Goal: Task Accomplishment & Management: Manage account settings

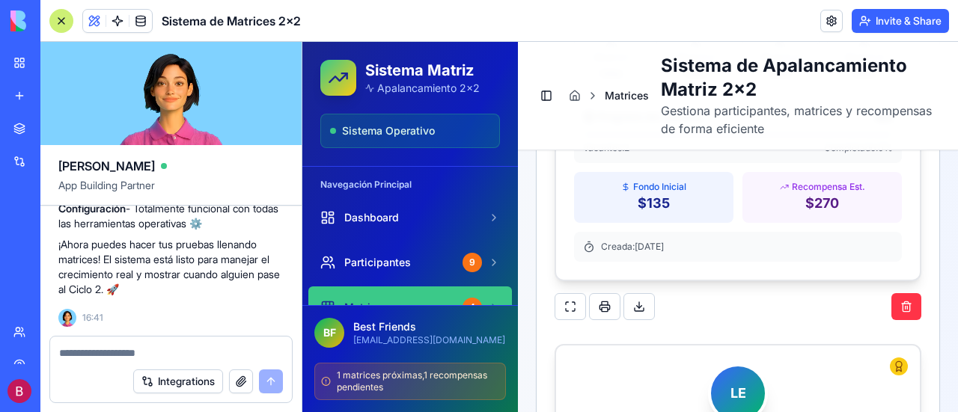
scroll to position [9083, 0]
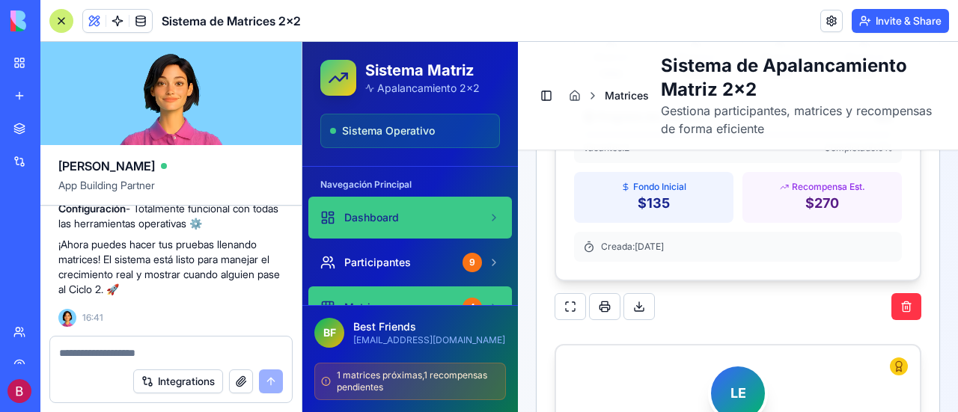
click at [388, 210] on span "Dashboard" at bounding box center [371, 217] width 55 height 15
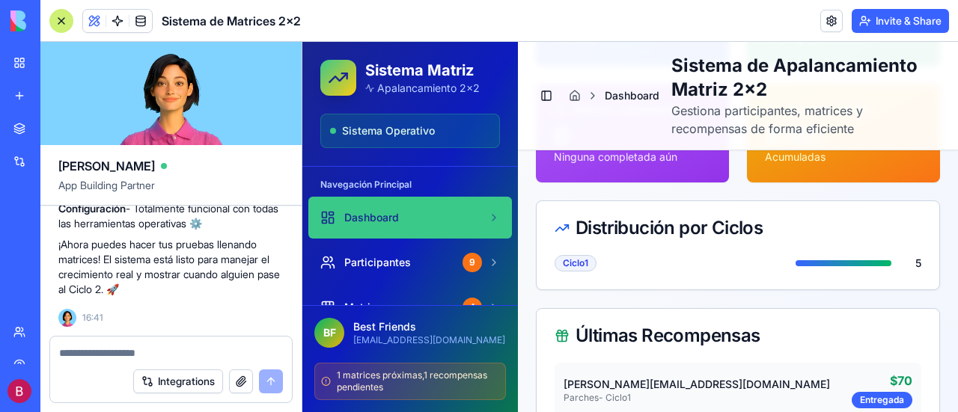
scroll to position [224, 0]
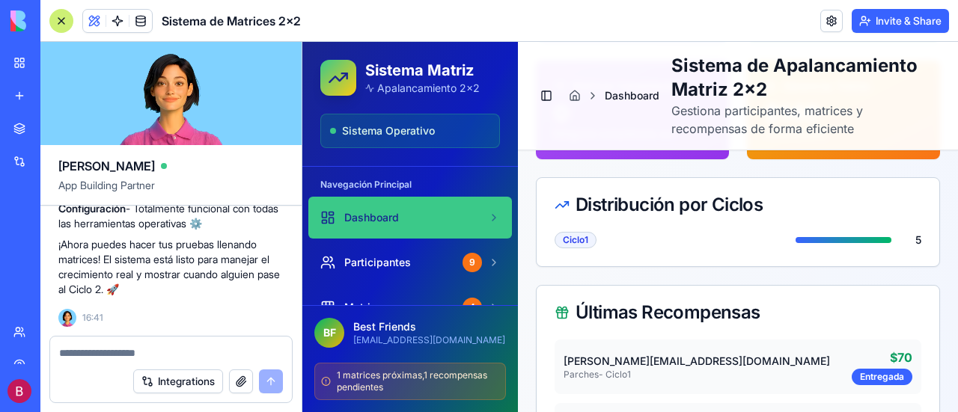
click at [575, 237] on div "Ciclo 1" at bounding box center [575, 240] width 42 height 16
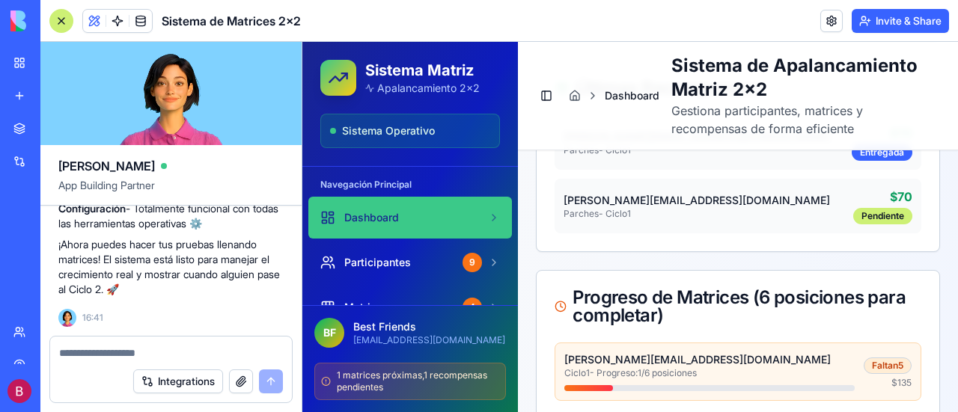
scroll to position [374, 0]
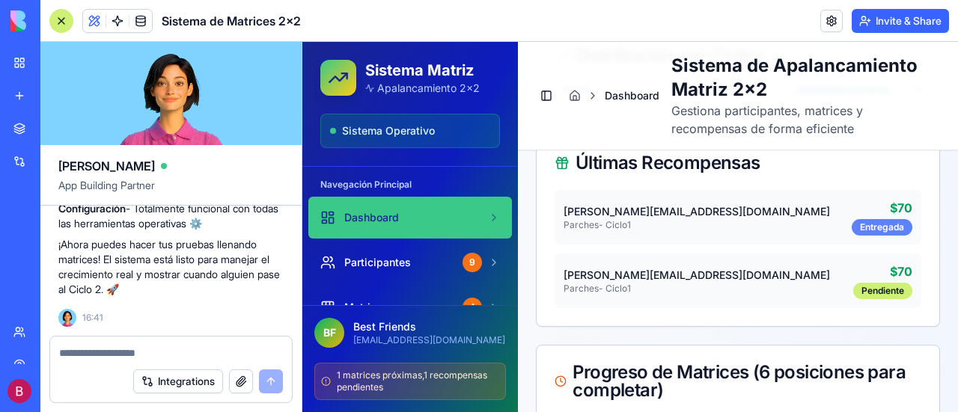
click at [876, 222] on div "Entregada" at bounding box center [881, 227] width 61 height 16
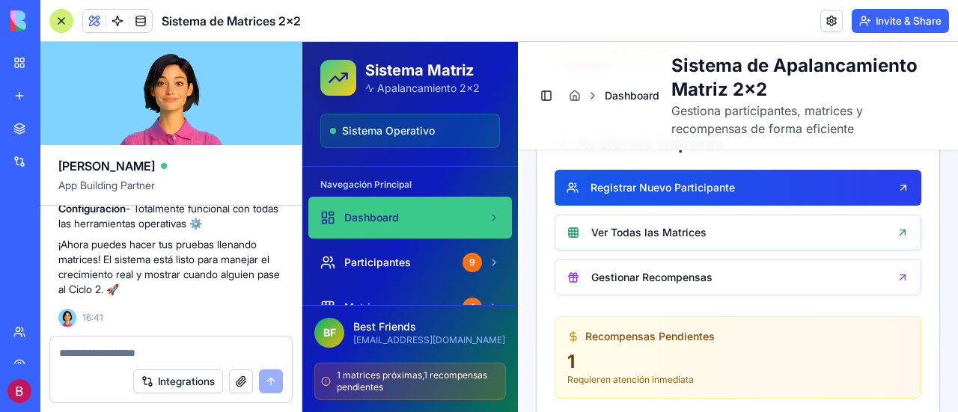
scroll to position [748, 0]
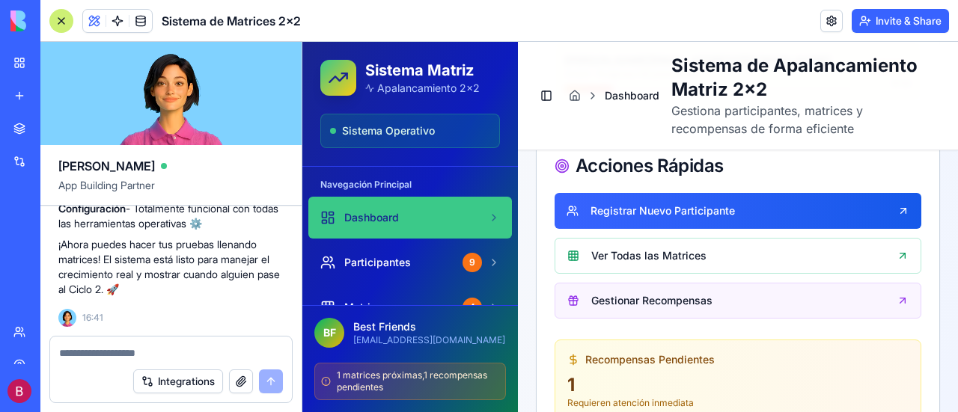
click at [595, 293] on link "Gestionar Recompensas" at bounding box center [737, 301] width 367 height 36
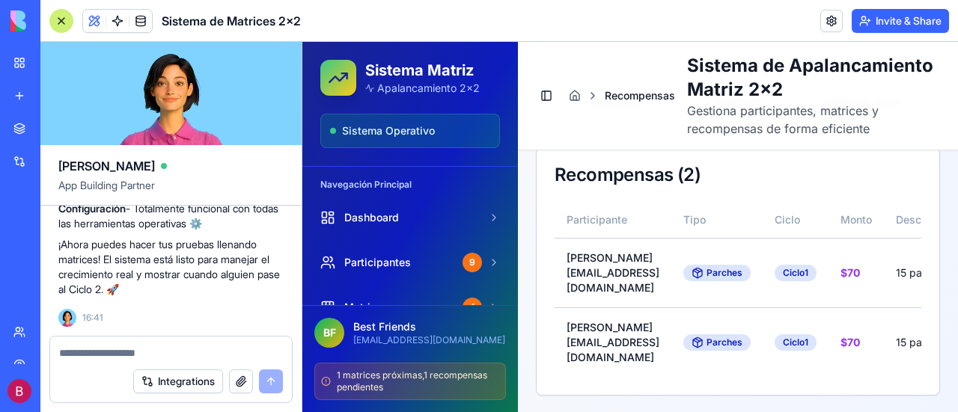
scroll to position [655, 0]
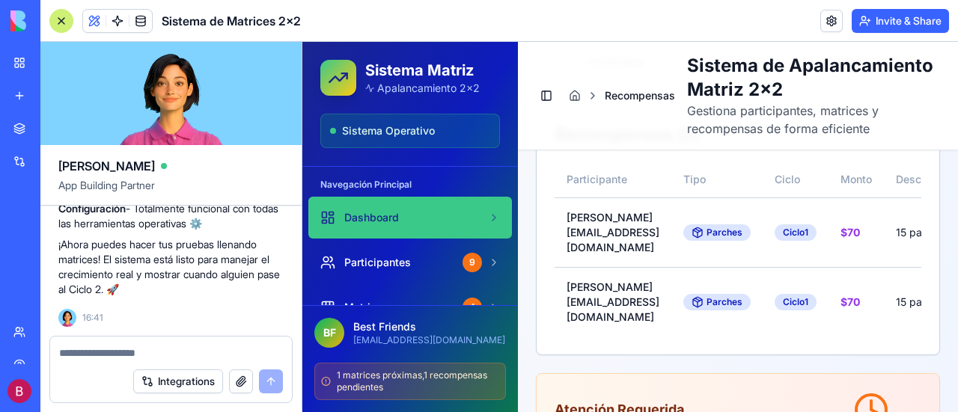
click at [396, 219] on span "Dashboard" at bounding box center [371, 217] width 55 height 15
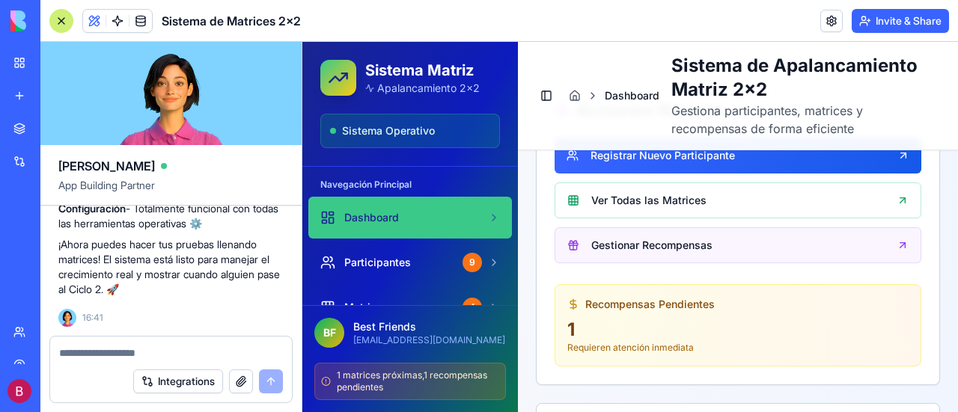
scroll to position [805, 0]
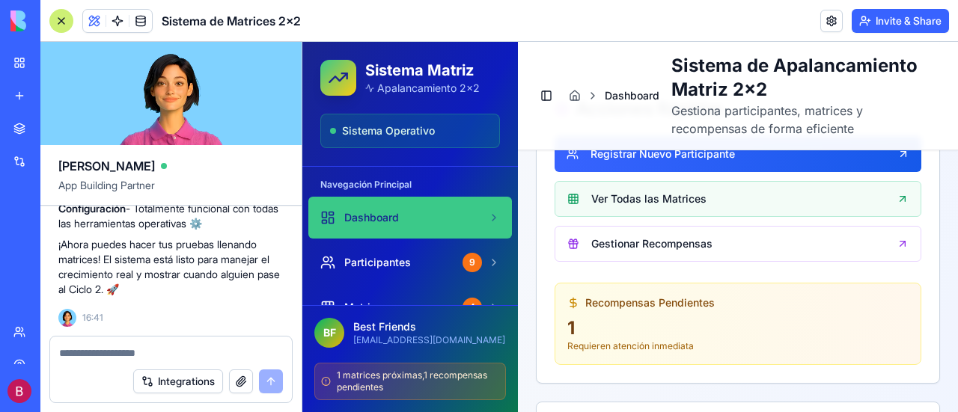
click at [848, 191] on link "Ver Todas las Matrices" at bounding box center [737, 199] width 367 height 36
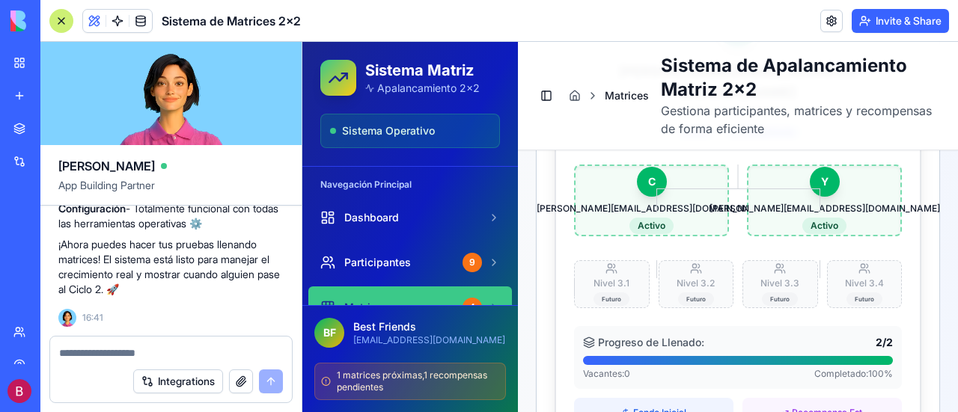
scroll to position [880, 0]
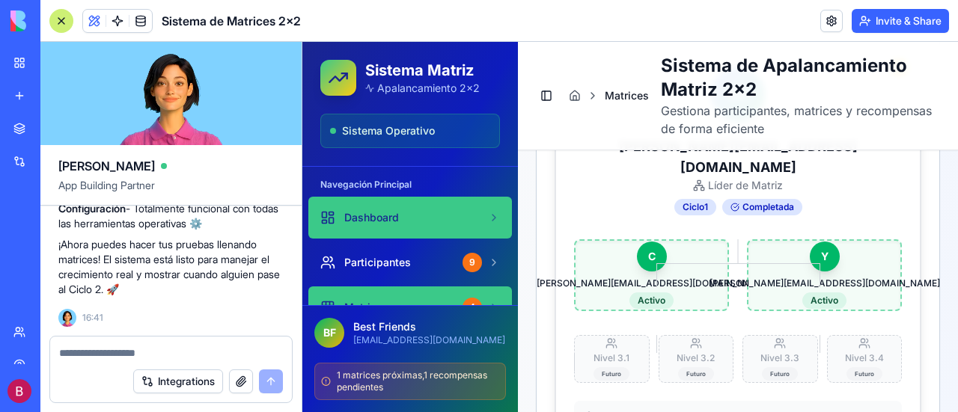
click at [391, 204] on link "Dashboard" at bounding box center [410, 218] width 204 height 42
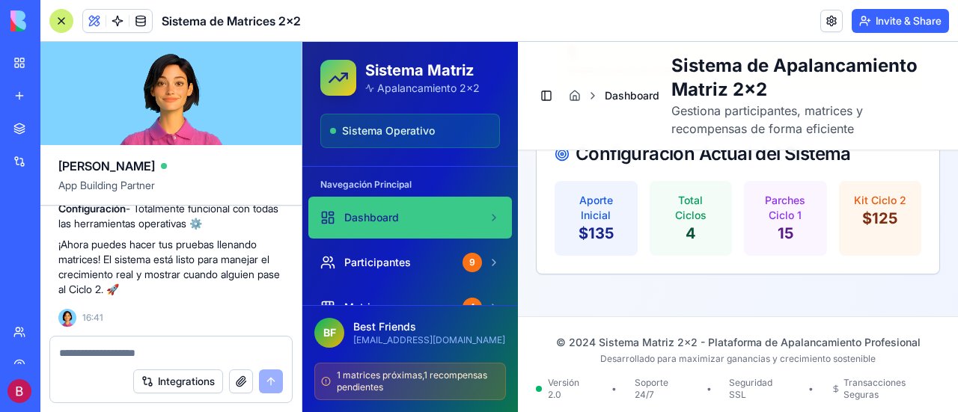
click at [382, 210] on span "Dashboard" at bounding box center [371, 217] width 55 height 15
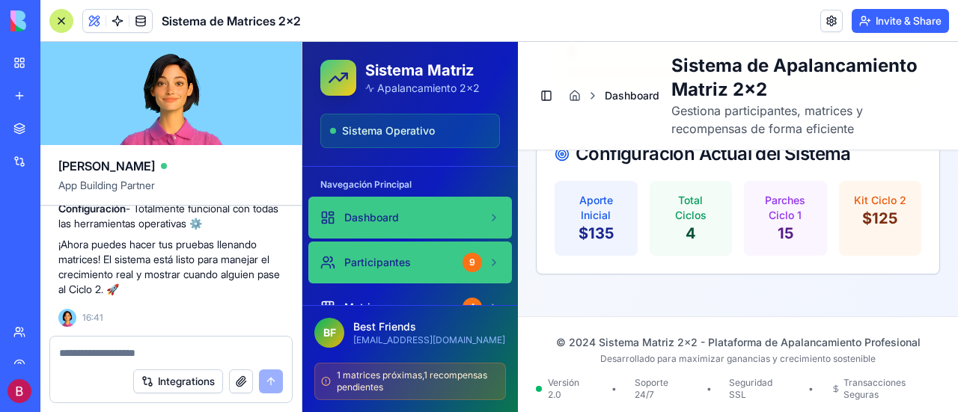
click at [379, 251] on link "Participantes 9" at bounding box center [410, 263] width 204 height 42
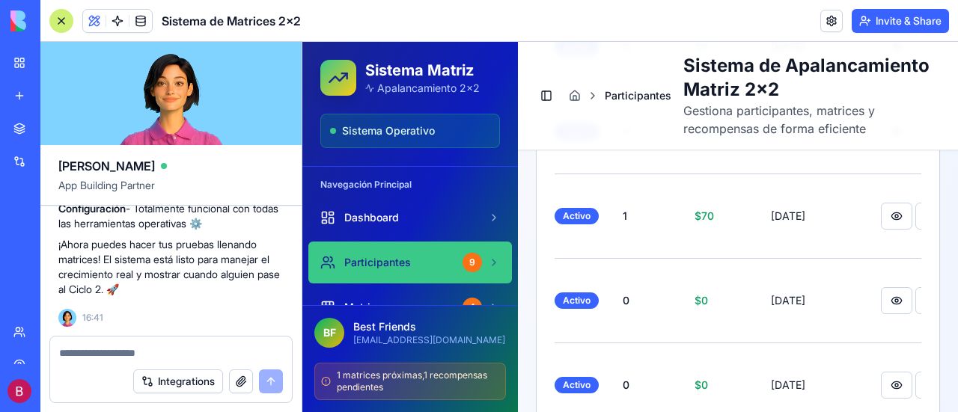
scroll to position [0, 428]
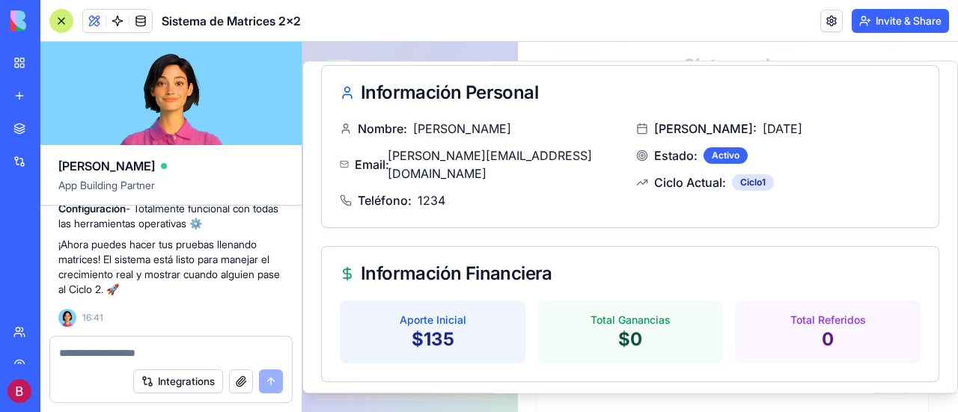
scroll to position [0, 0]
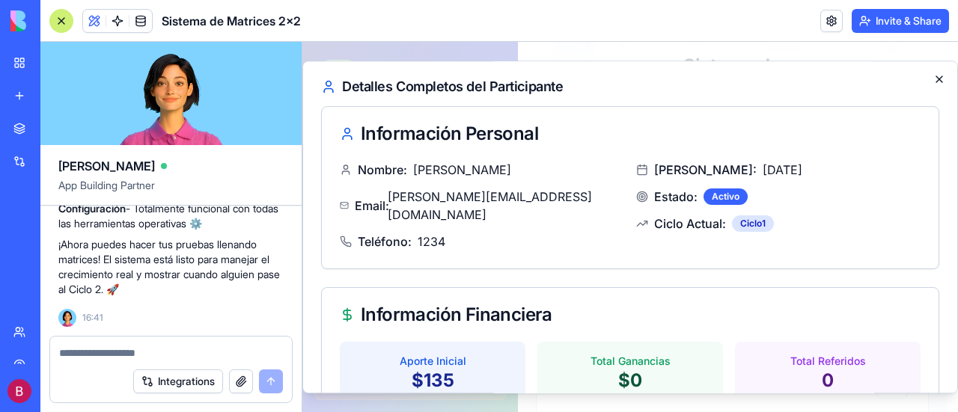
click at [933, 76] on icon "button" at bounding box center [939, 79] width 12 height 12
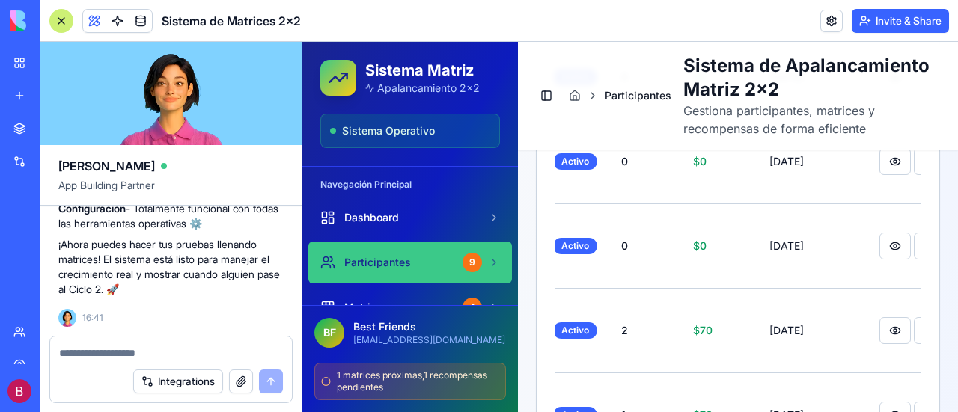
scroll to position [586, 0]
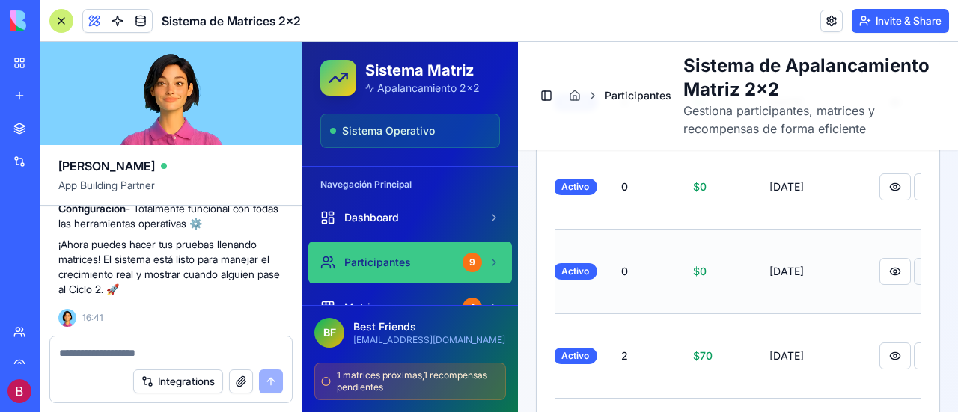
click at [914, 258] on button at bounding box center [929, 271] width 31 height 27
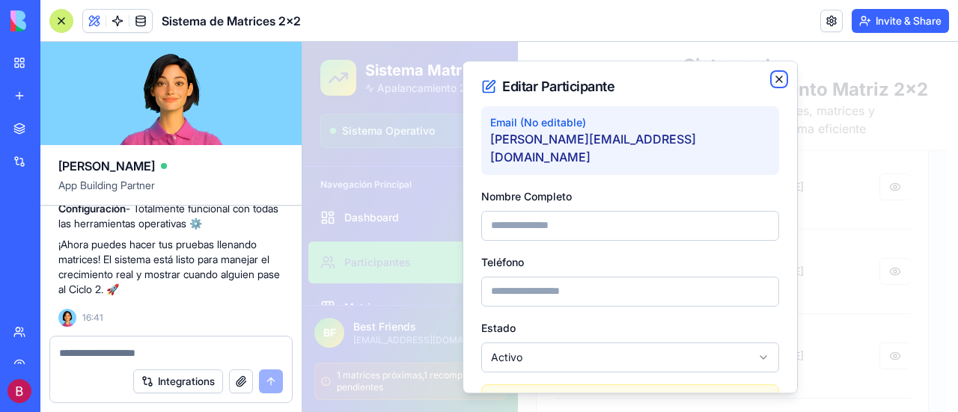
click at [773, 79] on icon "button" at bounding box center [779, 79] width 12 height 12
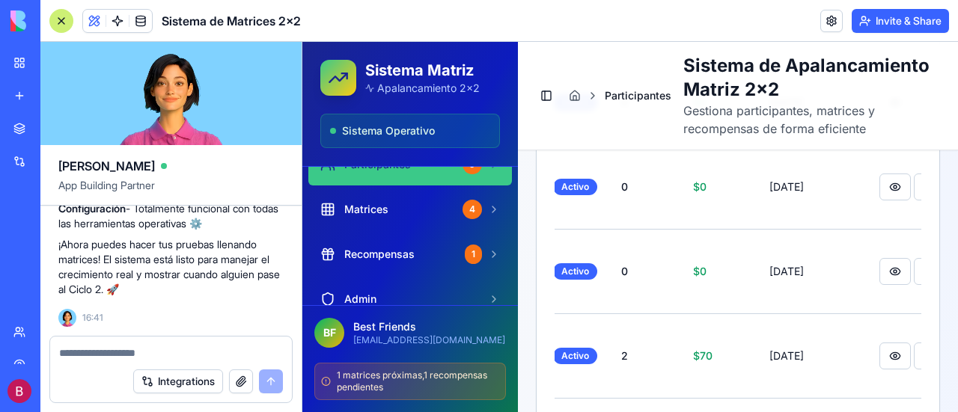
scroll to position [75, 0]
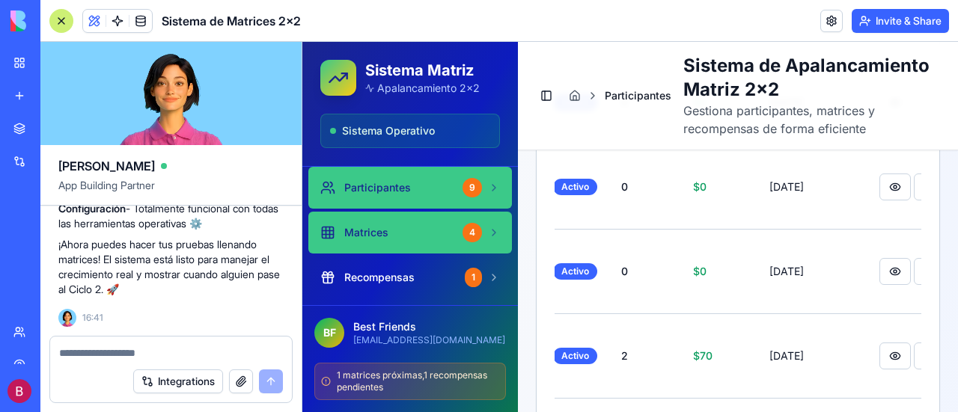
click at [411, 228] on div "Matrices" at bounding box center [388, 232] width 136 height 15
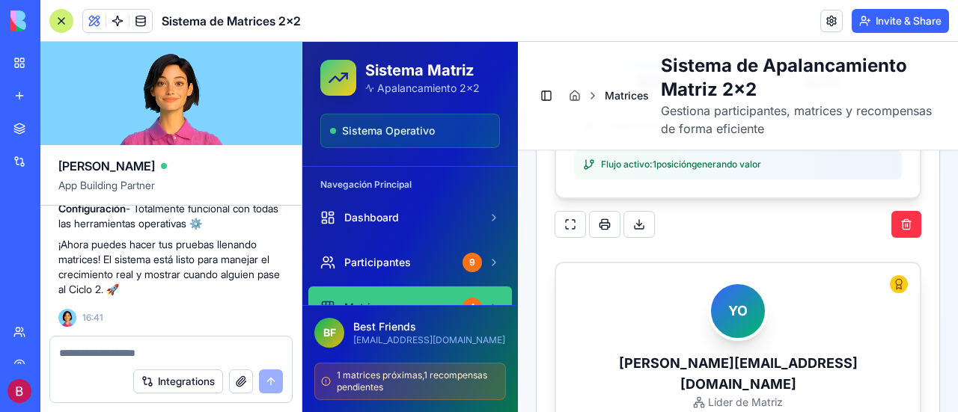
scroll to position [1933, 0]
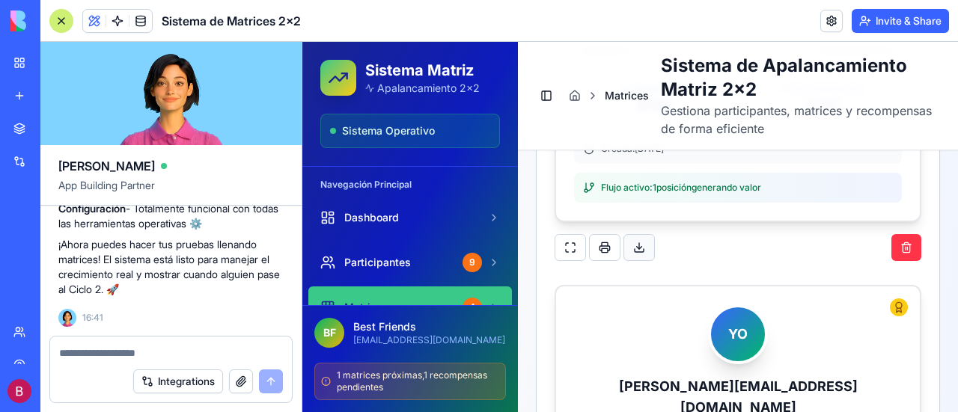
click at [634, 234] on button at bounding box center [638, 247] width 31 height 27
click at [569, 234] on button at bounding box center [569, 247] width 31 height 27
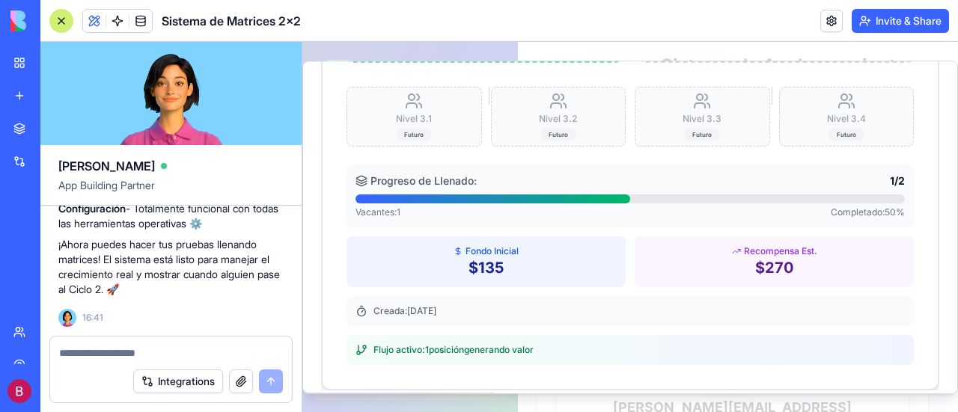
scroll to position [444, 0]
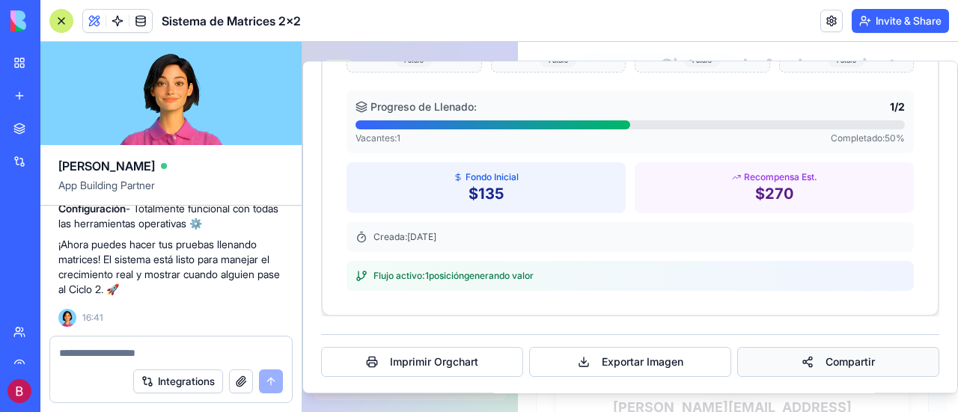
click at [845, 360] on button "Compartir" at bounding box center [838, 362] width 202 height 30
click at [825, 360] on button "Compartir" at bounding box center [838, 362] width 202 height 30
click at [440, 361] on button "Imprimir Orgchart" at bounding box center [422, 362] width 202 height 30
click at [105, 354] on textarea at bounding box center [171, 353] width 224 height 15
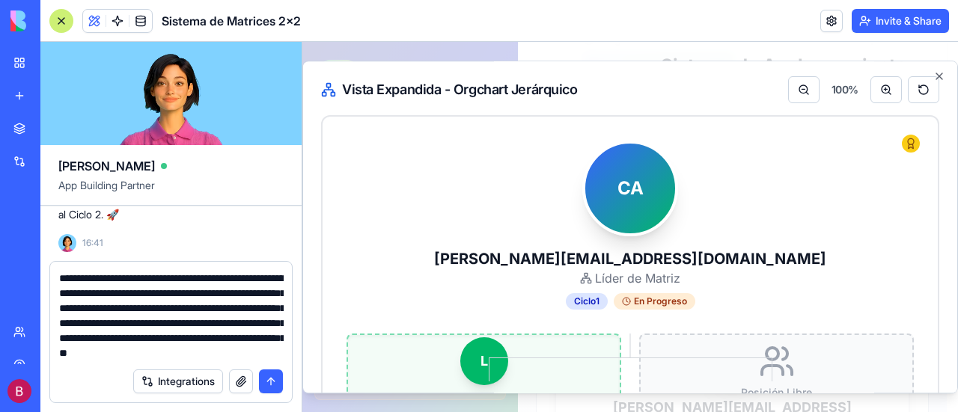
scroll to position [0, 0]
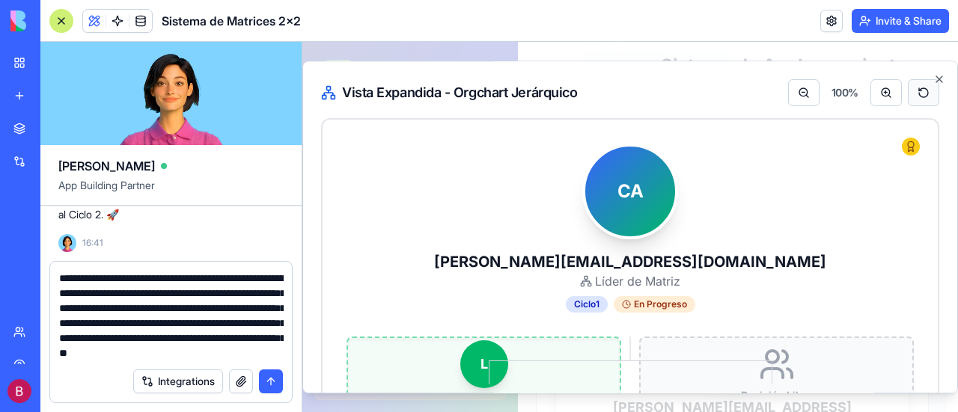
click at [909, 92] on button at bounding box center [923, 92] width 31 height 27
click at [916, 92] on button at bounding box center [923, 92] width 31 height 27
click at [912, 89] on button at bounding box center [923, 92] width 31 height 27
click at [261, 351] on textarea "**********" at bounding box center [171, 316] width 224 height 90
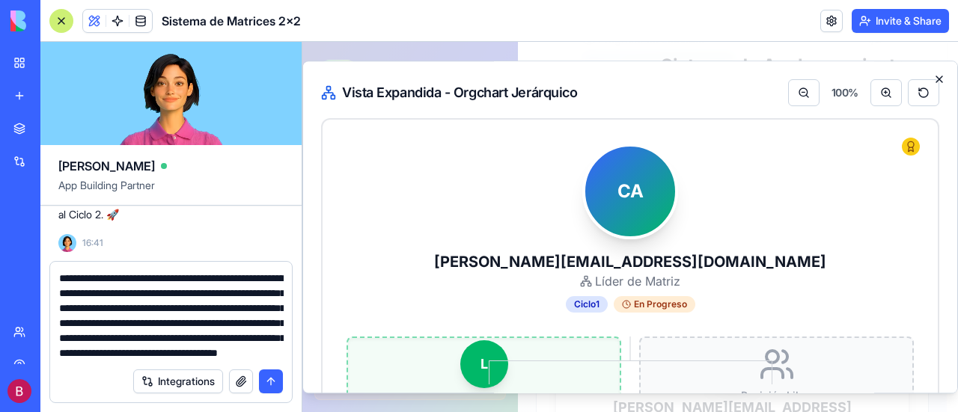
click at [936, 80] on icon "button" at bounding box center [939, 79] width 6 height 6
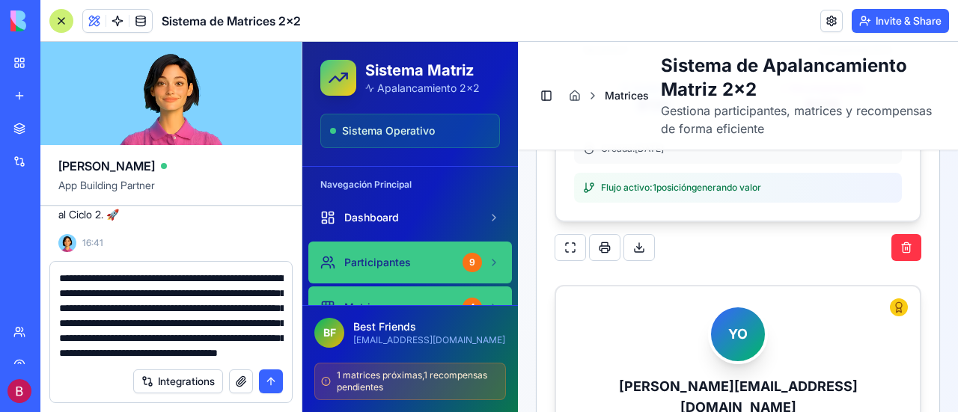
click at [387, 263] on span "Participantes" at bounding box center [377, 262] width 67 height 15
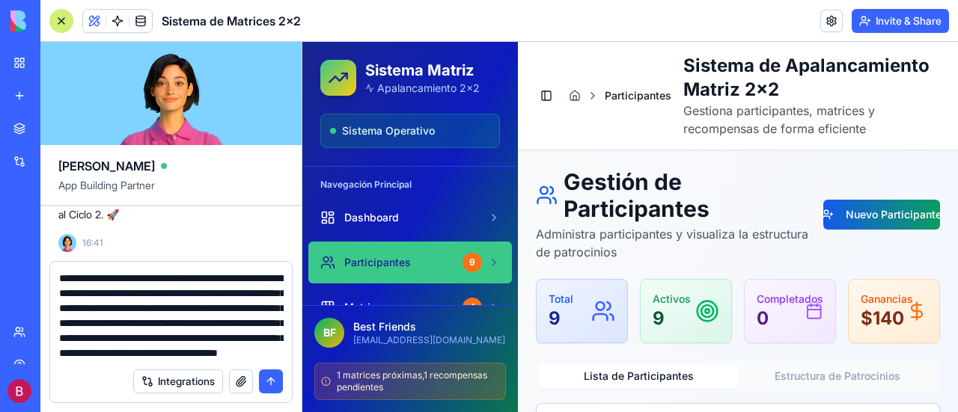
click at [881, 214] on button "Nuevo Participante" at bounding box center [881, 215] width 117 height 30
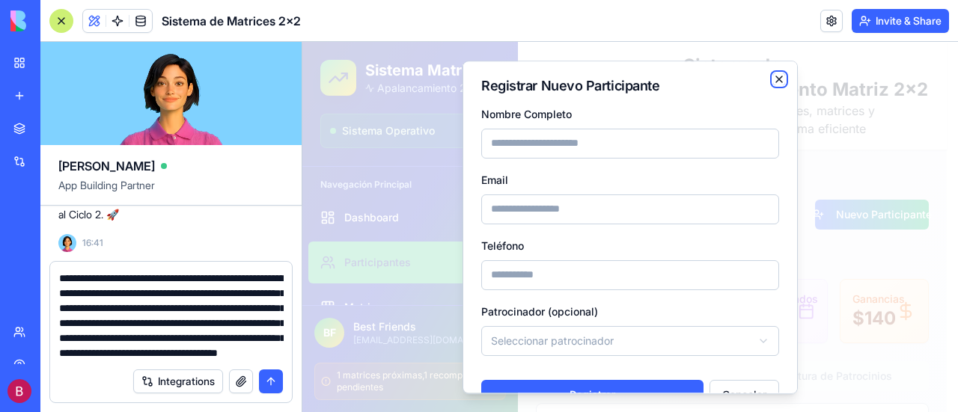
click at [773, 78] on icon "button" at bounding box center [779, 79] width 12 height 12
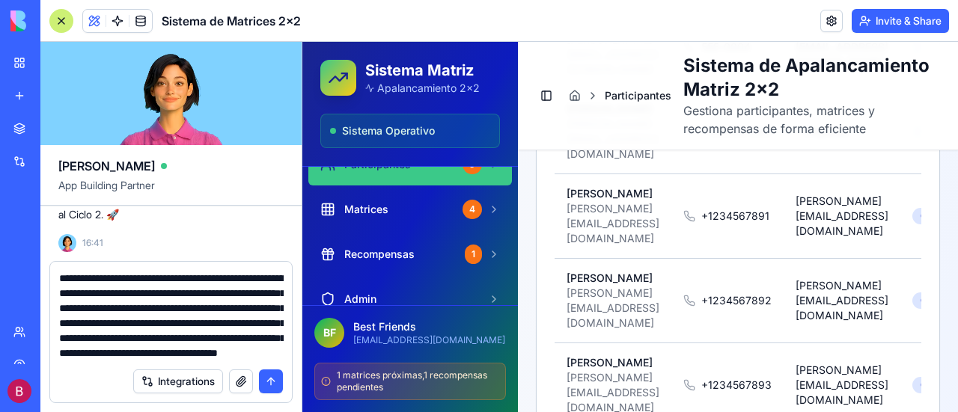
scroll to position [75, 0]
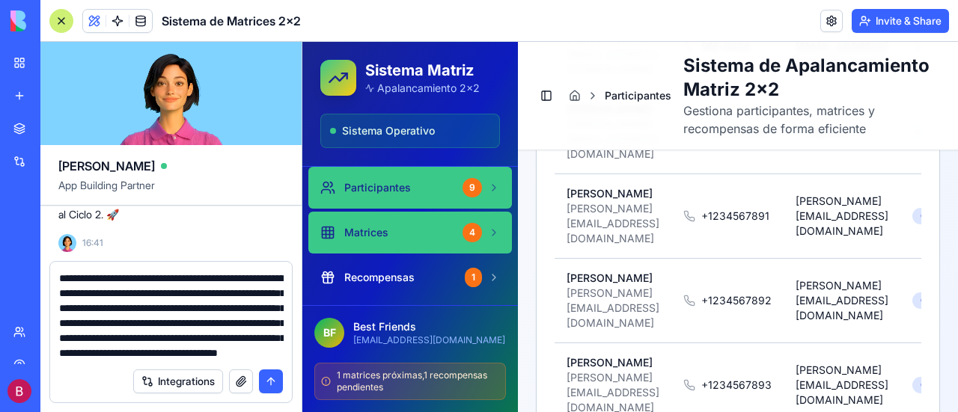
click at [438, 228] on div "Matrices" at bounding box center [388, 232] width 136 height 15
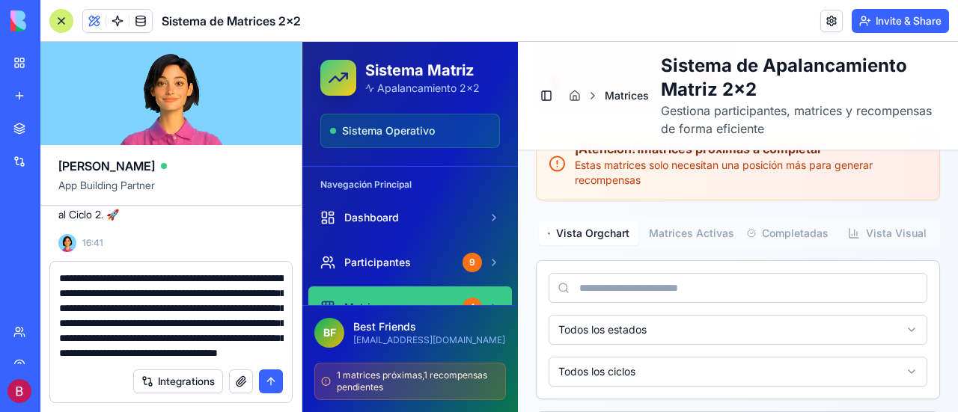
scroll to position [436, 0]
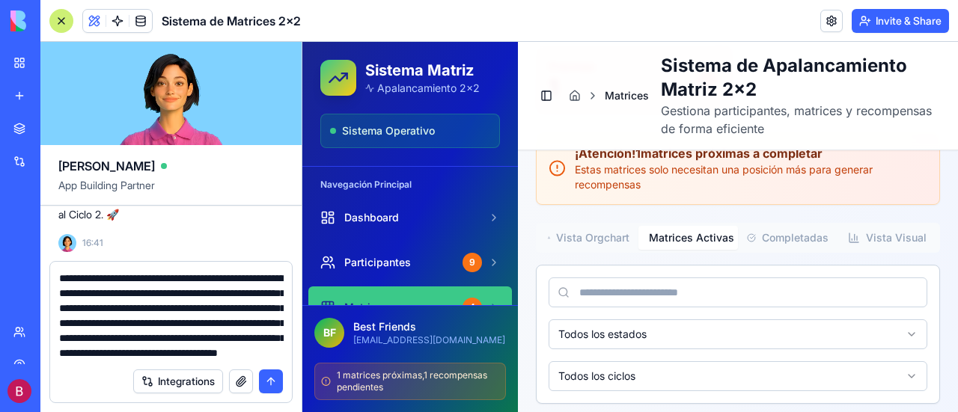
click at [688, 250] on button "Matrices Activas" at bounding box center [688, 238] width 100 height 24
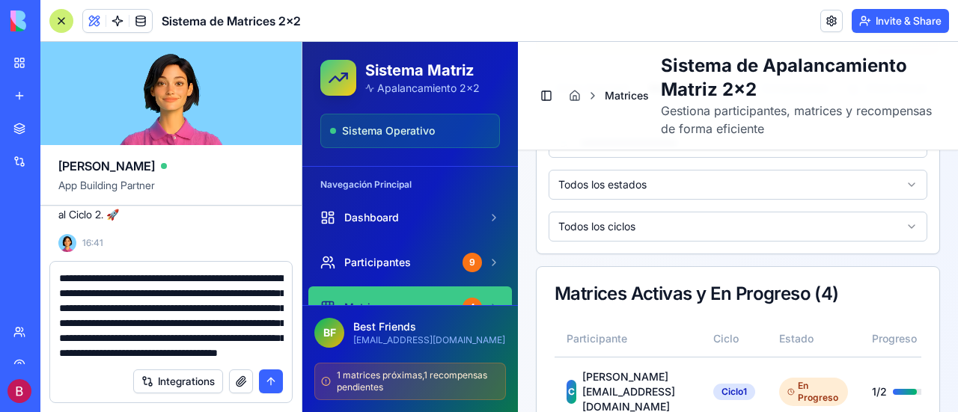
scroll to position [511, 0]
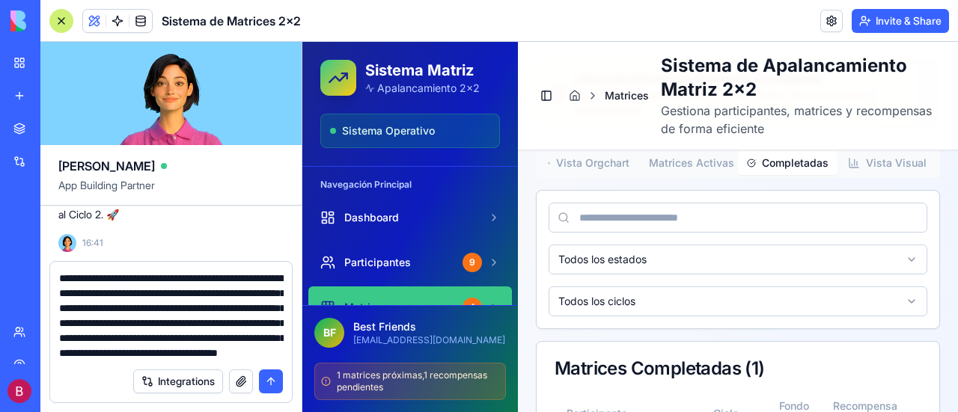
click at [783, 175] on button "Completadas" at bounding box center [788, 163] width 100 height 24
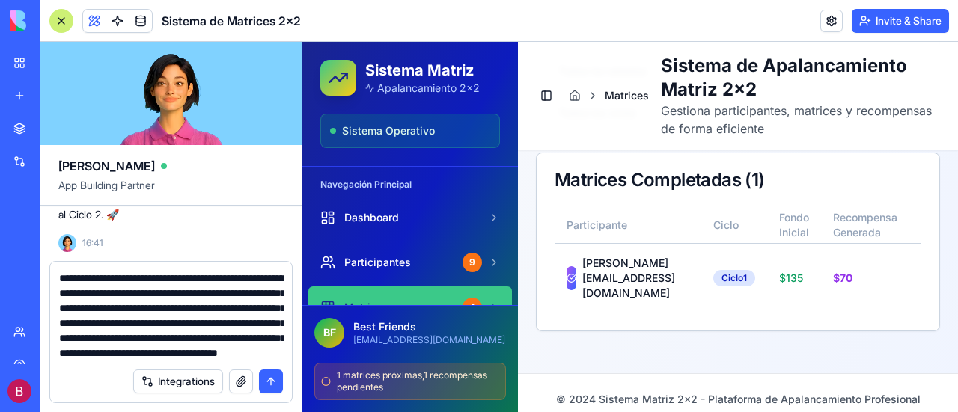
scroll to position [774, 0]
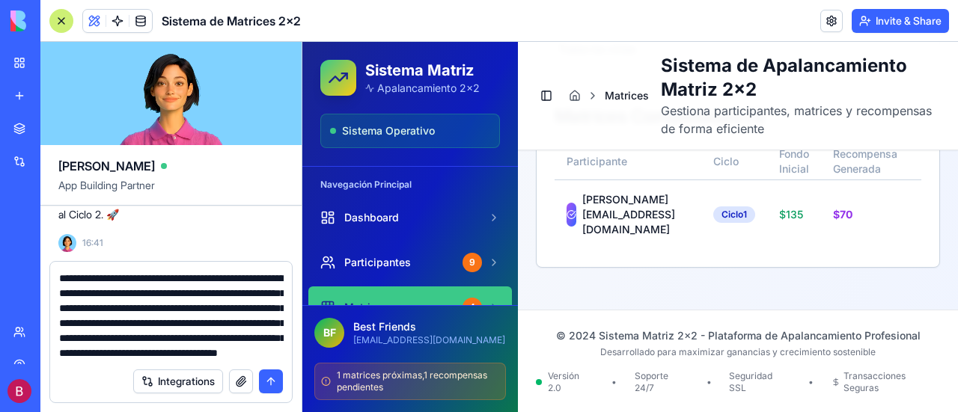
click at [251, 353] on textarea "**********" at bounding box center [171, 316] width 224 height 90
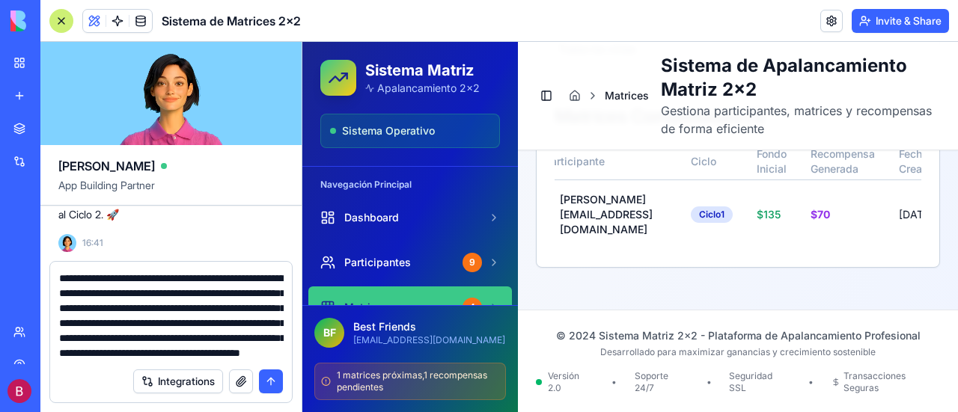
scroll to position [0, 0]
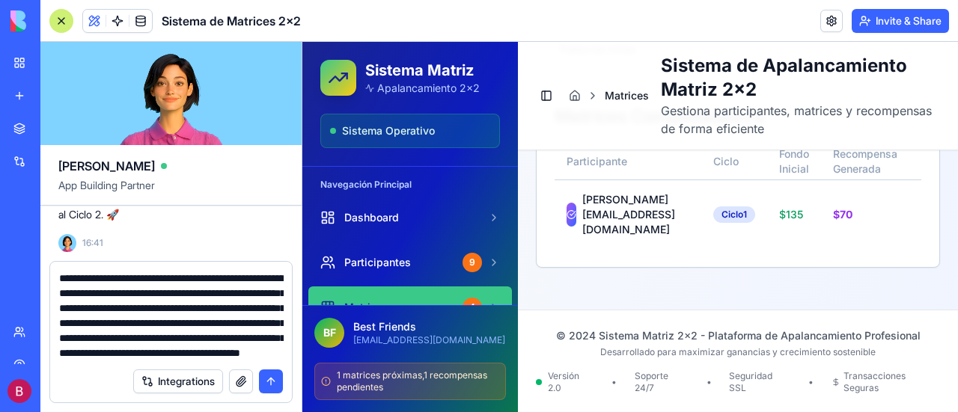
click at [262, 357] on textarea "**********" at bounding box center [171, 316] width 224 height 90
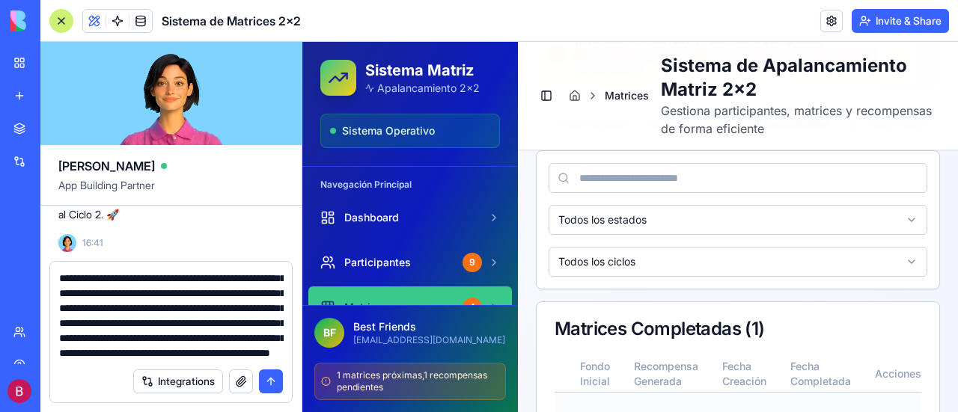
scroll to position [550, 0]
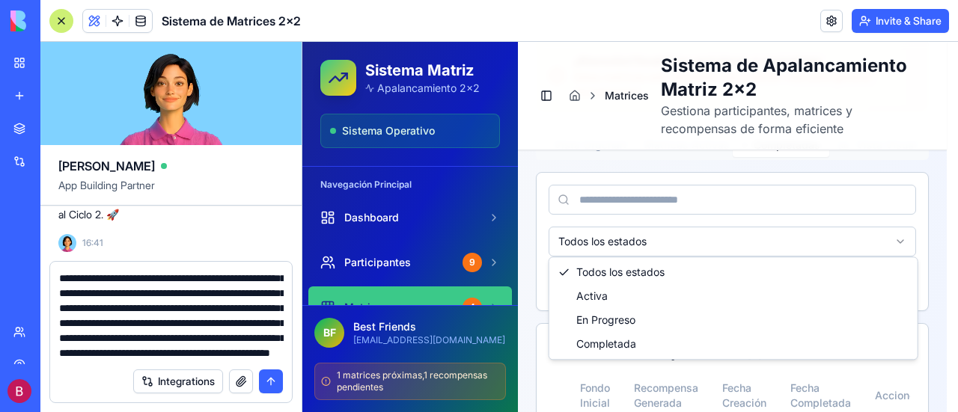
click at [908, 239] on html "Sistema Matriz Apalancamiento 2x2 Sistema Operativo Navegación Principal Dashbo…" at bounding box center [629, 69] width 655 height 1154
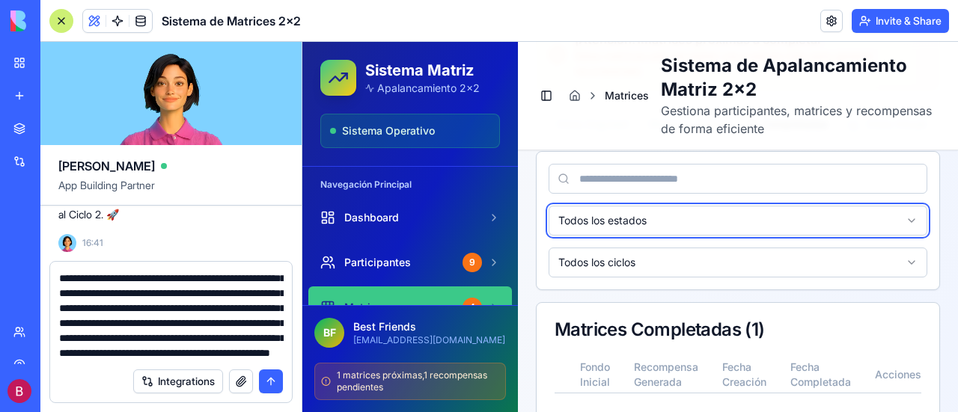
click at [905, 173] on html "Sistema Matriz Apalancamiento 2x2 Sistema Operativo Navegación Principal Dashbo…" at bounding box center [629, 59] width 655 height 1134
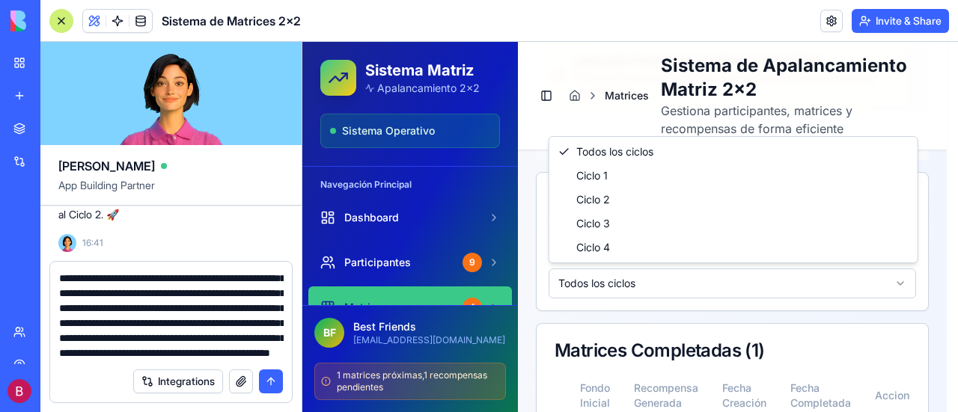
click at [901, 285] on html "Sistema Matriz Apalancamiento 2x2 Sistema Operativo Navegación Principal Dashbo…" at bounding box center [629, 69] width 655 height 1154
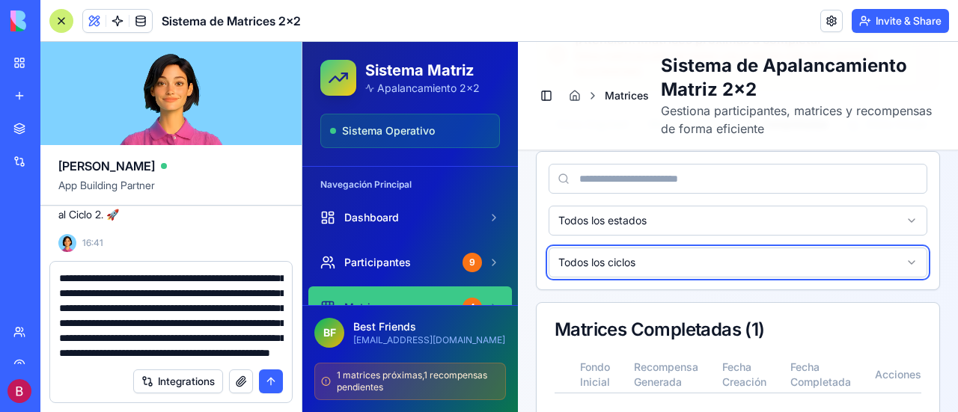
click at [901, 285] on html "Sistema Matriz Apalancamiento 2x2 Sistema Operativo Navegación Principal Dashbo…" at bounding box center [629, 59] width 655 height 1134
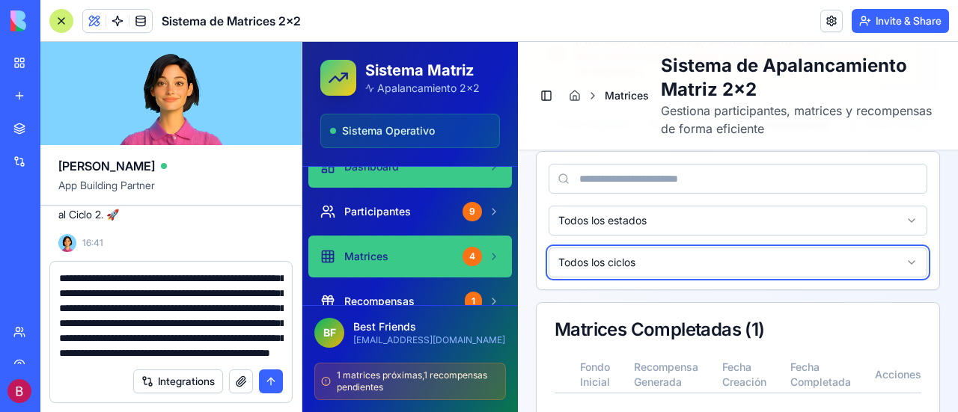
scroll to position [75, 0]
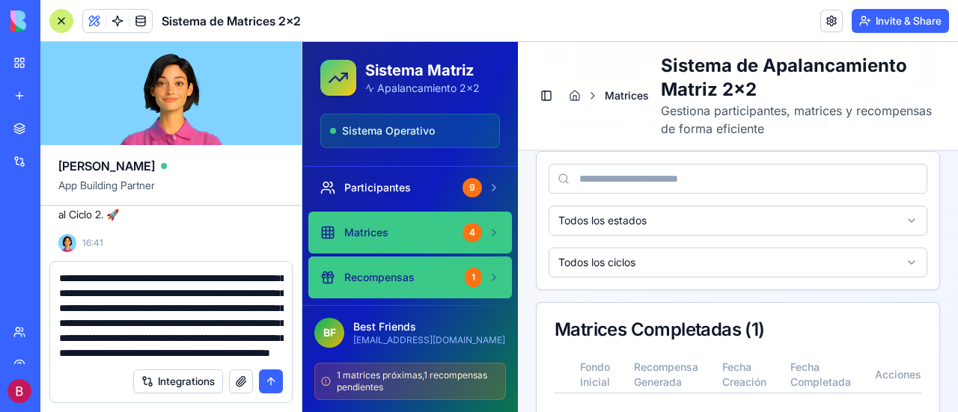
click at [385, 270] on span "Recompensas" at bounding box center [379, 277] width 70 height 15
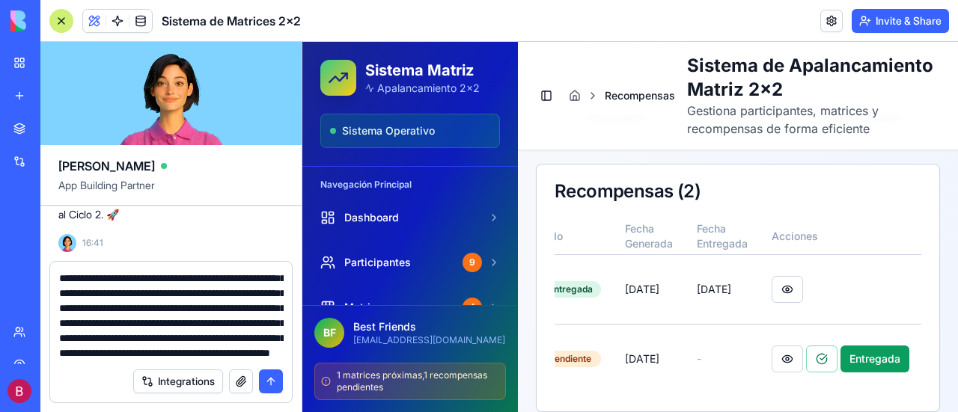
scroll to position [581, 0]
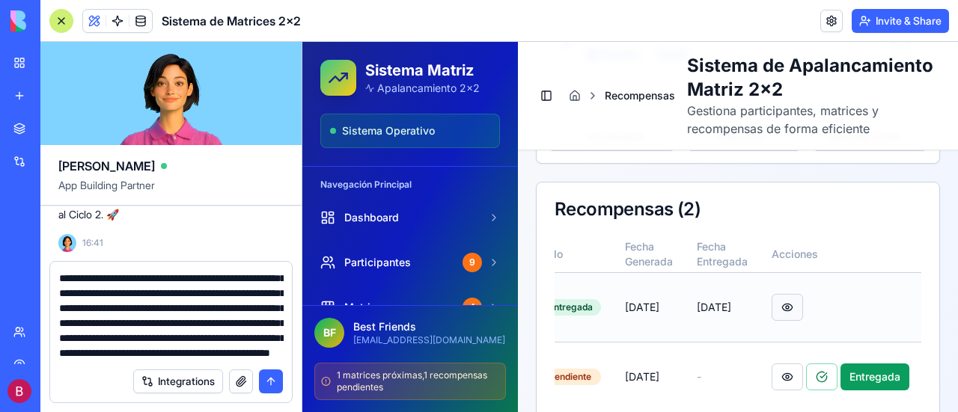
click at [773, 316] on button at bounding box center [786, 307] width 31 height 27
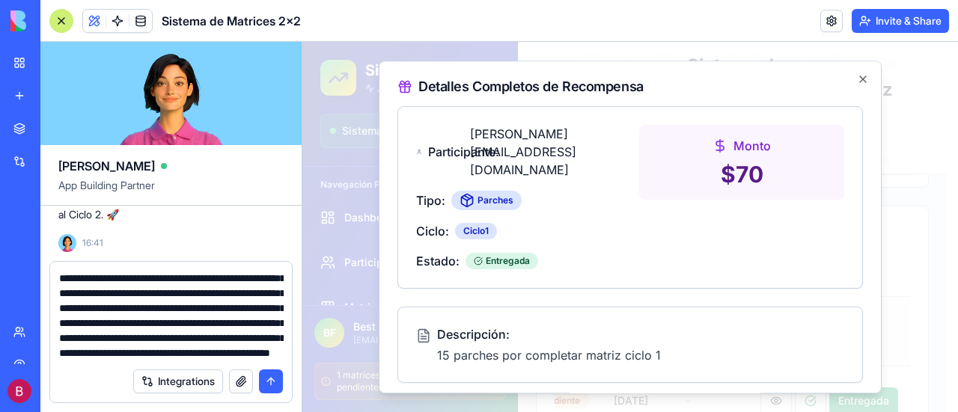
scroll to position [0, 602]
click at [857, 83] on icon "button" at bounding box center [863, 79] width 12 height 12
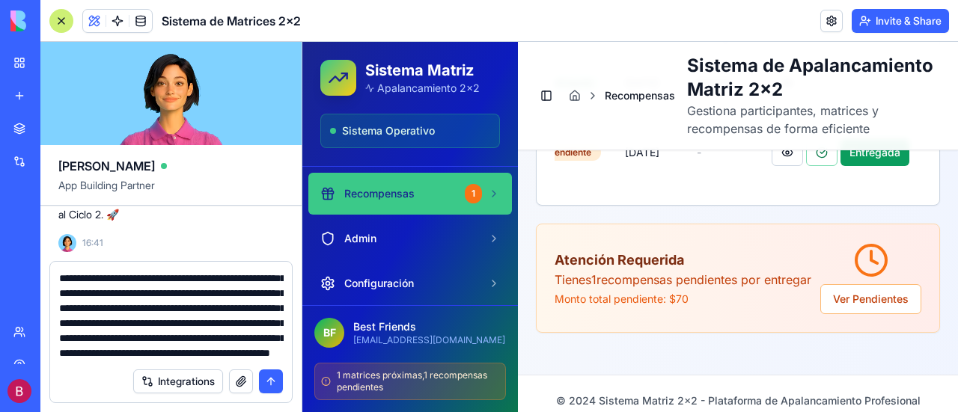
scroll to position [169, 0]
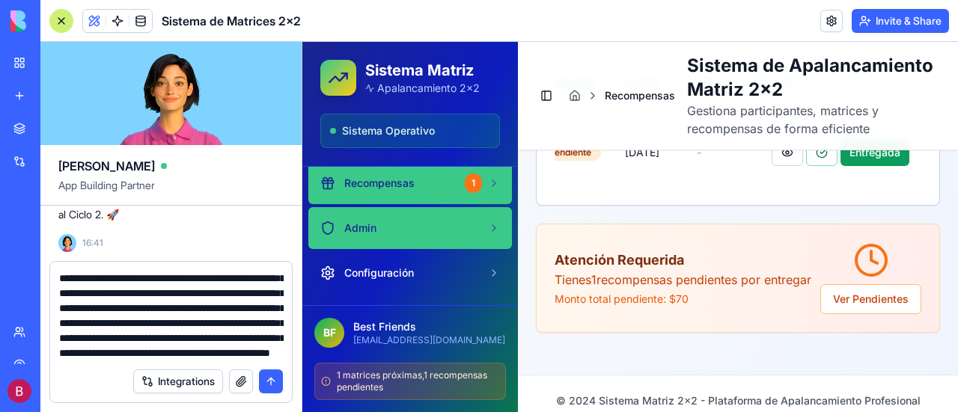
click at [430, 230] on div "Admin" at bounding box center [401, 228] width 162 height 15
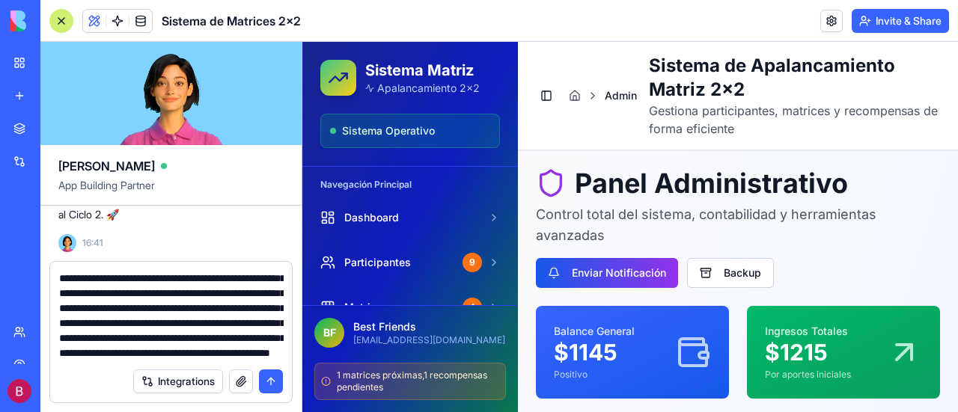
click at [611, 266] on button "Enviar Notificación" at bounding box center [607, 273] width 142 height 30
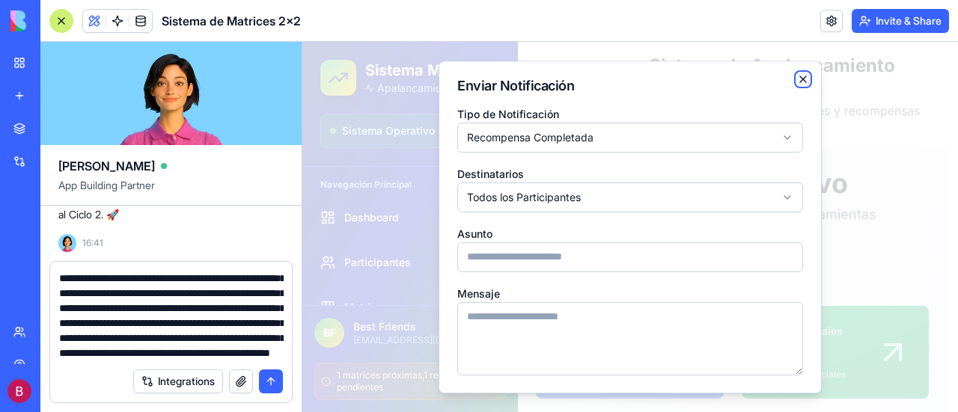
click at [797, 82] on icon "button" at bounding box center [803, 79] width 12 height 12
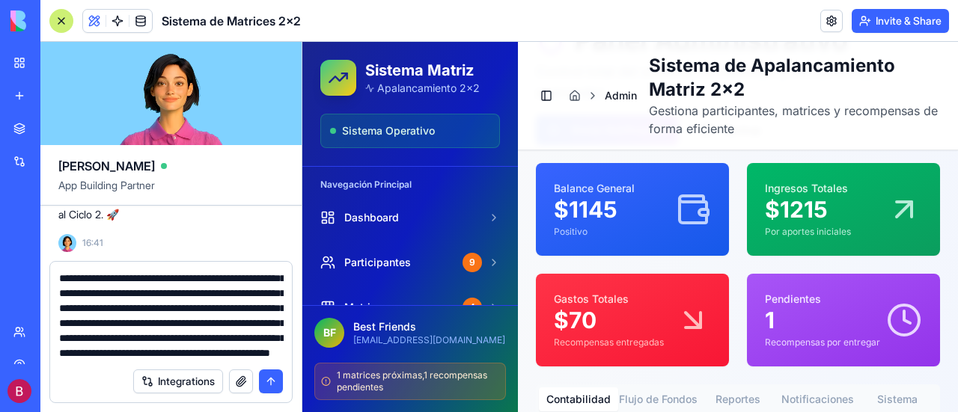
scroll to position [150, 0]
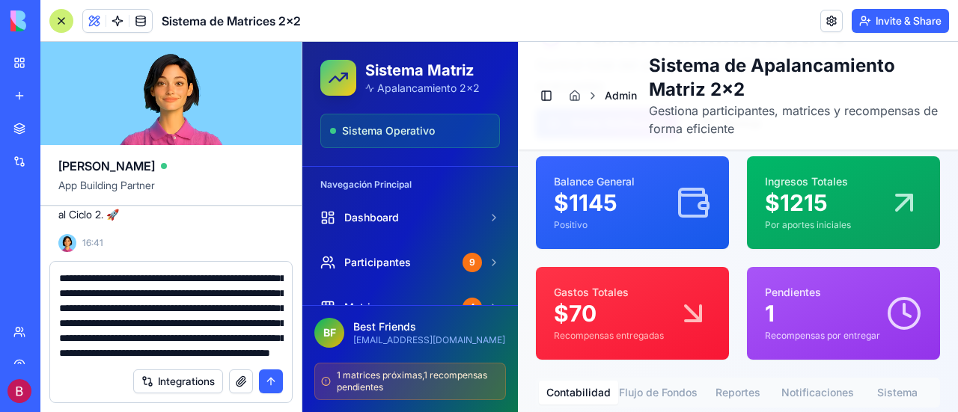
click at [830, 211] on p "$ 1215" at bounding box center [808, 202] width 86 height 27
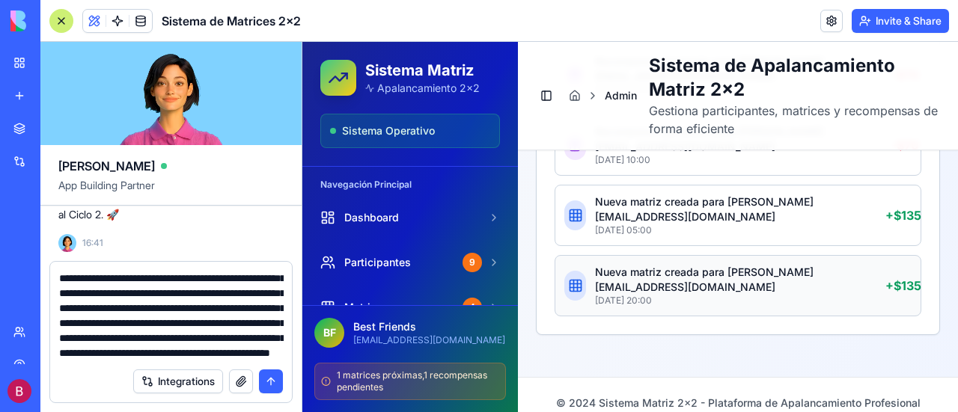
scroll to position [1093, 0]
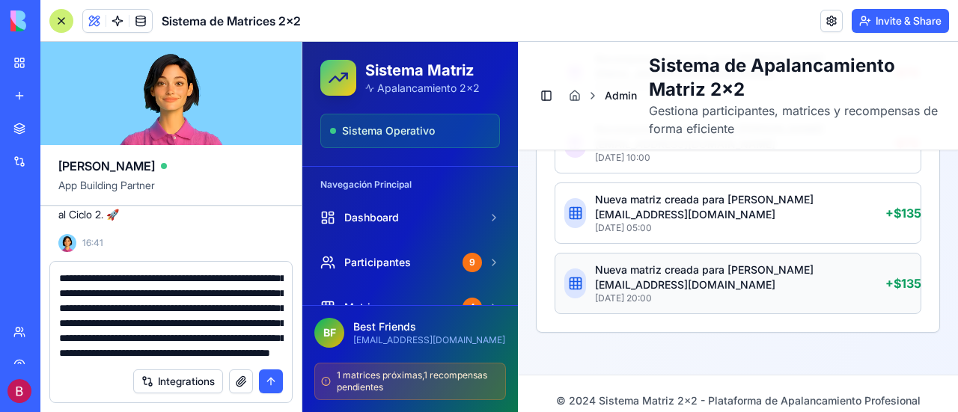
click at [620, 263] on p "Nueva matriz creada para [PERSON_NAME][EMAIL_ADDRESS][DOMAIN_NAME]" at bounding box center [740, 278] width 290 height 30
click at [769, 293] on p "[DATE] 20:00" at bounding box center [740, 299] width 290 height 12
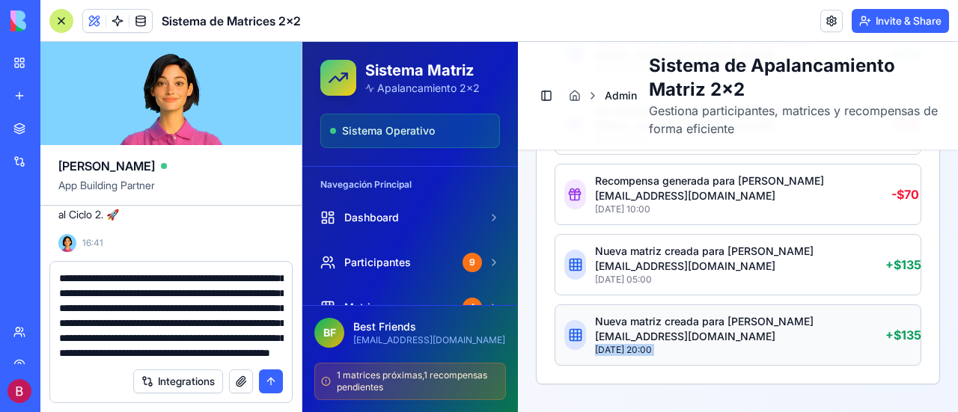
scroll to position [1018, 0]
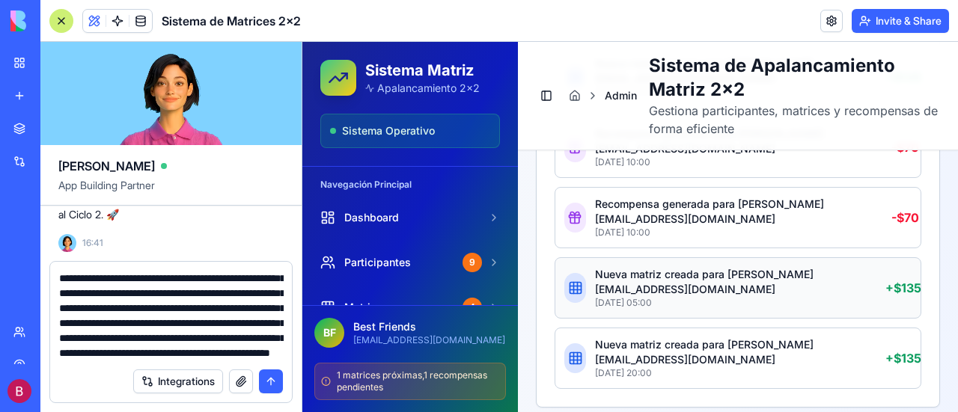
click at [573, 283] on icon at bounding box center [573, 288] width 0 height 11
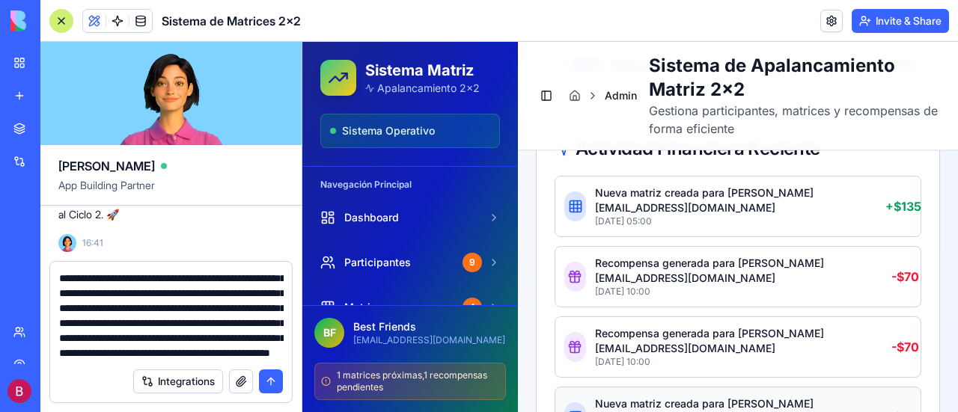
scroll to position [869, 0]
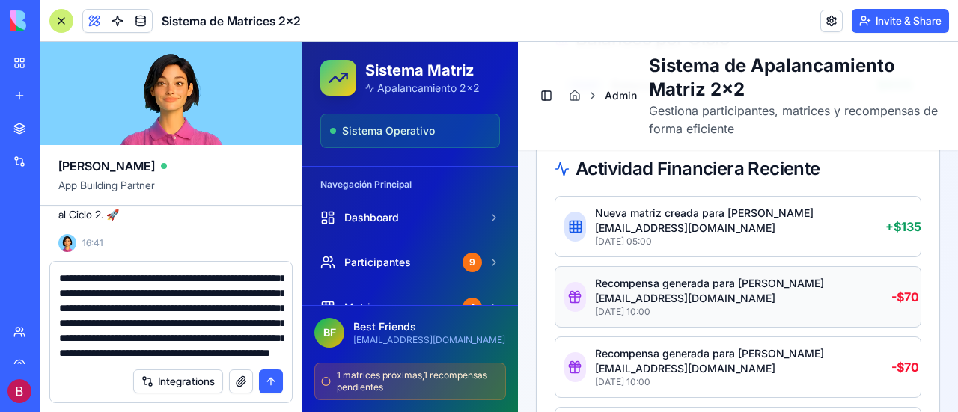
click at [578, 290] on icon at bounding box center [574, 297] width 15 height 15
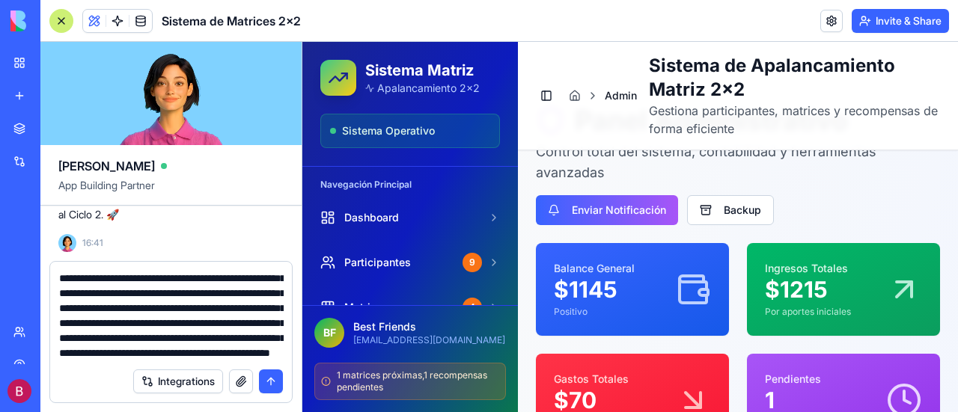
scroll to position [150, 0]
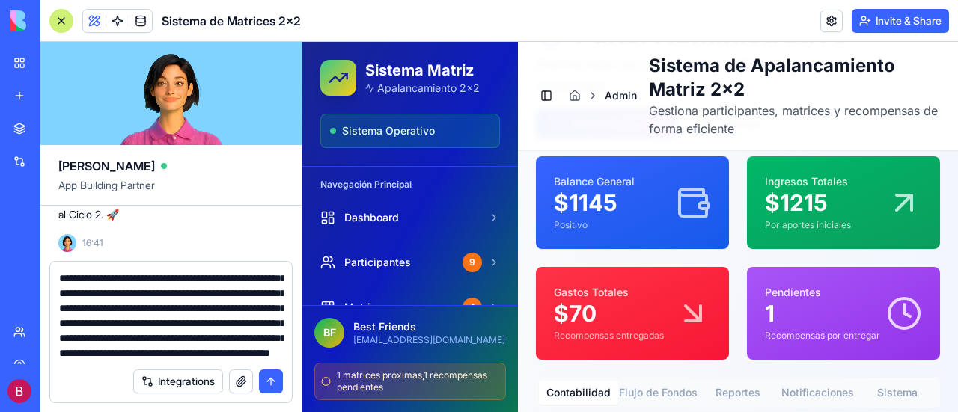
click at [832, 207] on p "$ 1215" at bounding box center [808, 202] width 86 height 27
click at [640, 203] on div "Balance General $ 1145 Positivo" at bounding box center [632, 202] width 157 height 57
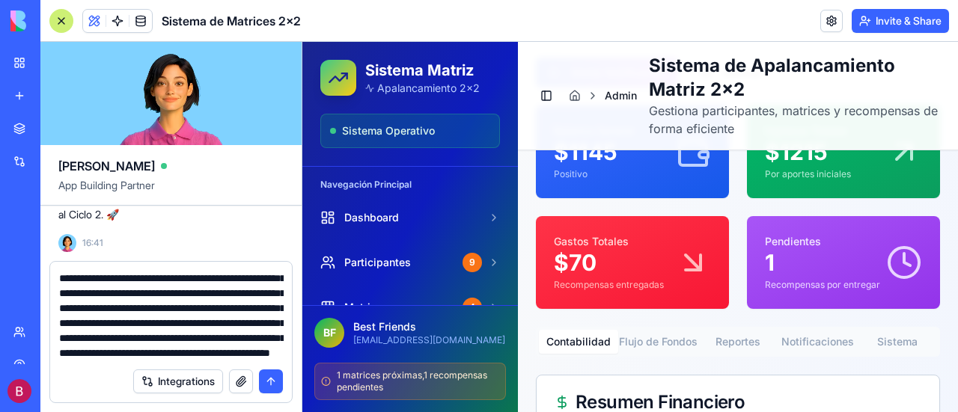
scroll to position [224, 0]
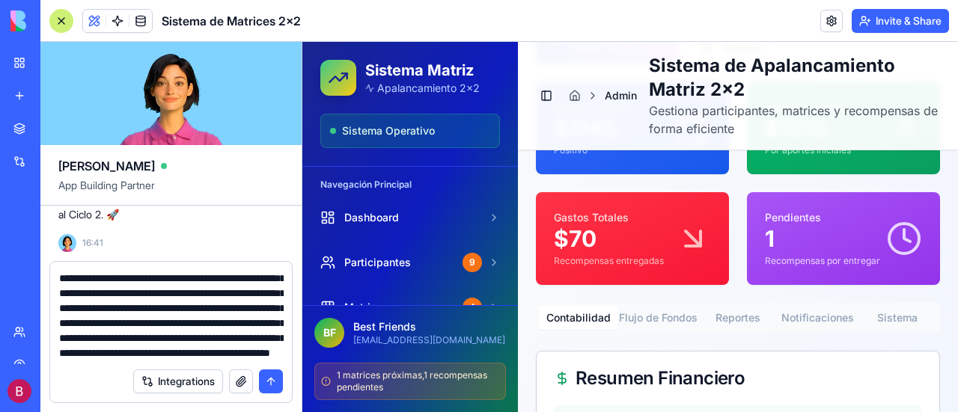
click at [833, 237] on p "1" at bounding box center [822, 238] width 115 height 27
click at [646, 227] on p "$ 70" at bounding box center [609, 238] width 110 height 27
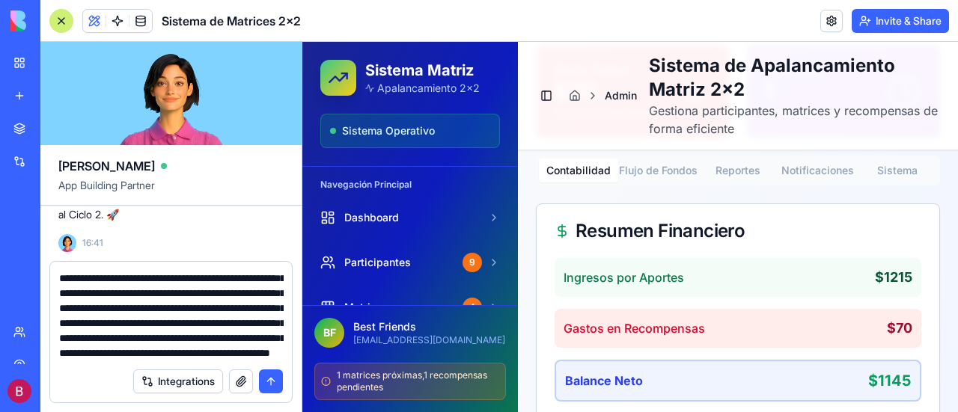
scroll to position [374, 0]
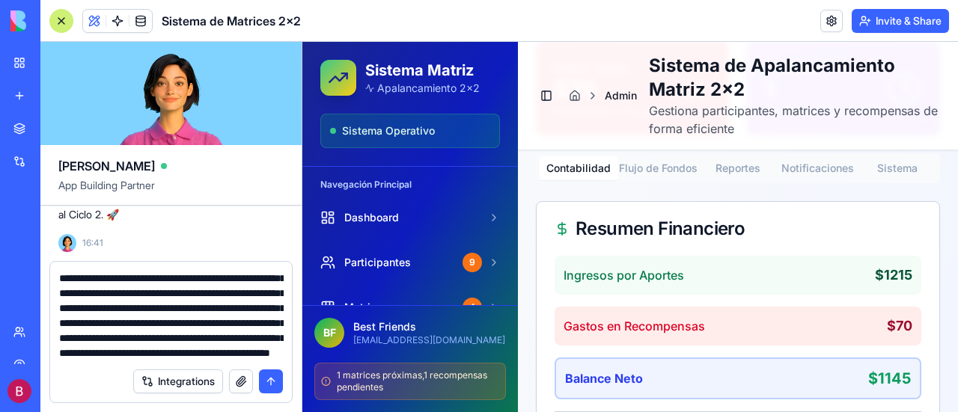
click at [661, 166] on button "Flujo de Fondos" at bounding box center [657, 168] width 79 height 24
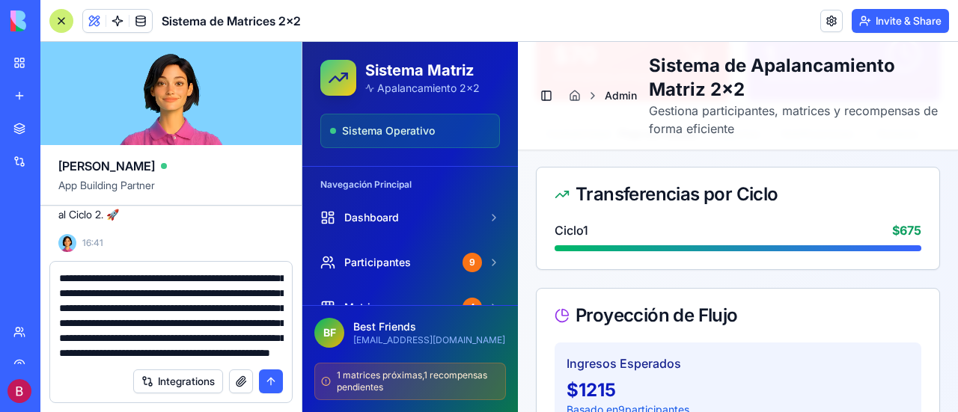
scroll to position [260, 0]
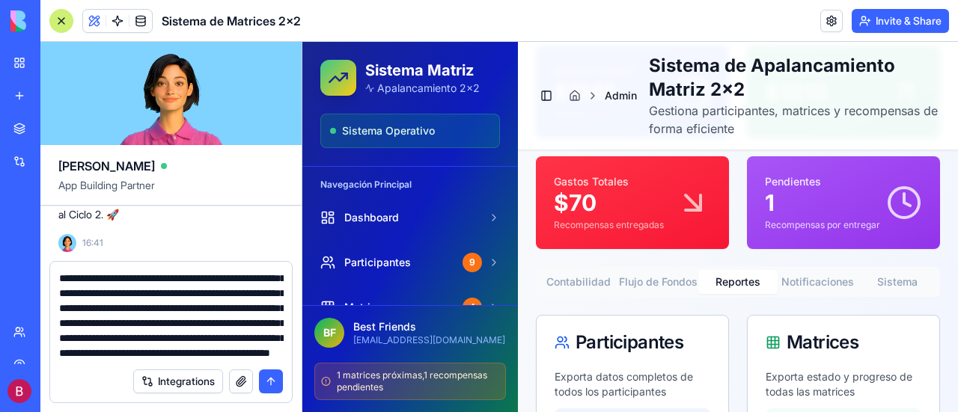
click at [729, 283] on button "Reportes" at bounding box center [737, 282] width 79 height 24
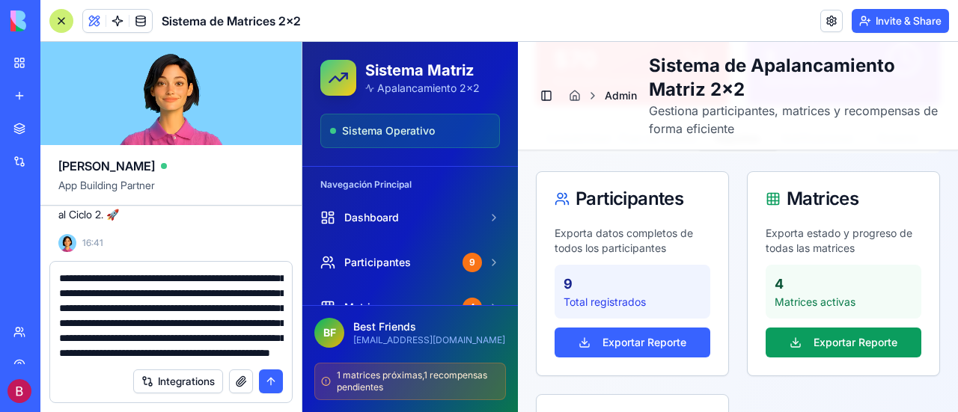
scroll to position [410, 0]
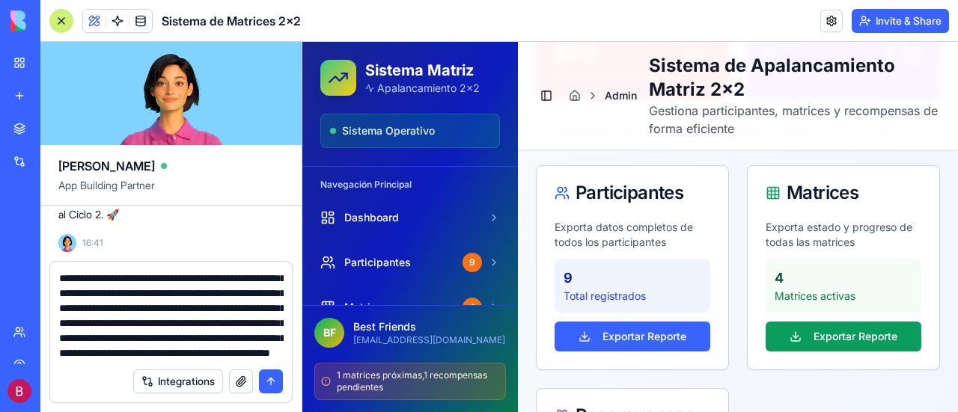
click at [631, 296] on p "Total registrados" at bounding box center [632, 296] width 138 height 15
click at [640, 342] on button "Exportar Reporte" at bounding box center [632, 337] width 156 height 30
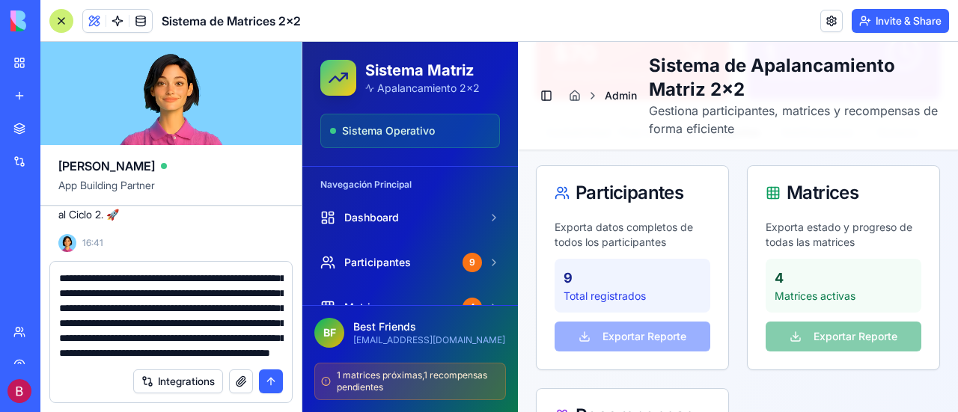
click at [210, 346] on textarea "**********" at bounding box center [171, 316] width 224 height 90
click at [164, 352] on textarea "**********" at bounding box center [171, 316] width 224 height 90
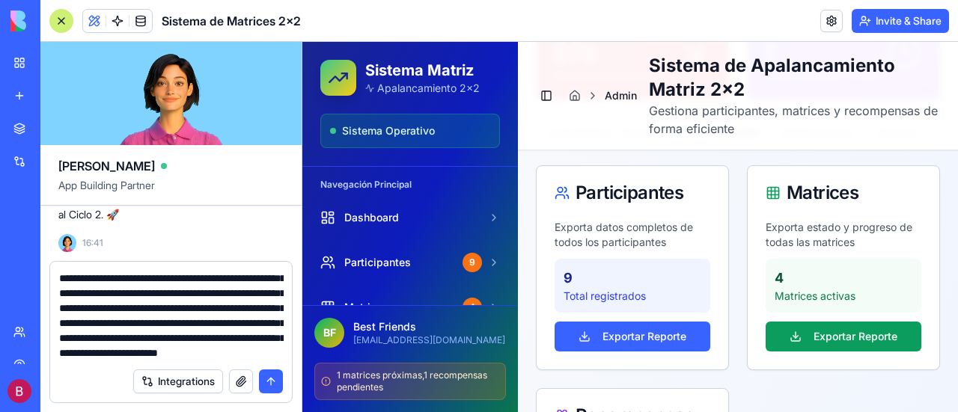
scroll to position [103, 0]
click at [281, 340] on textarea "**********" at bounding box center [171, 316] width 224 height 90
click at [215, 357] on textarea "**********" at bounding box center [171, 316] width 224 height 90
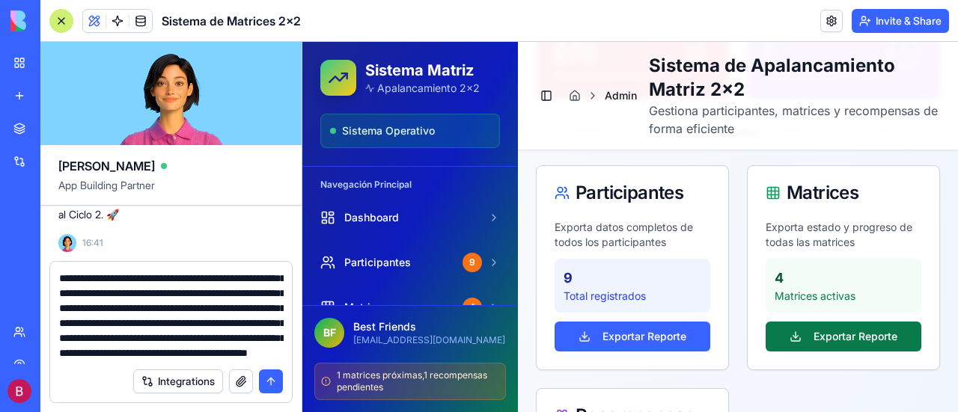
click at [872, 328] on button "Exportar Reporte" at bounding box center [843, 337] width 156 height 30
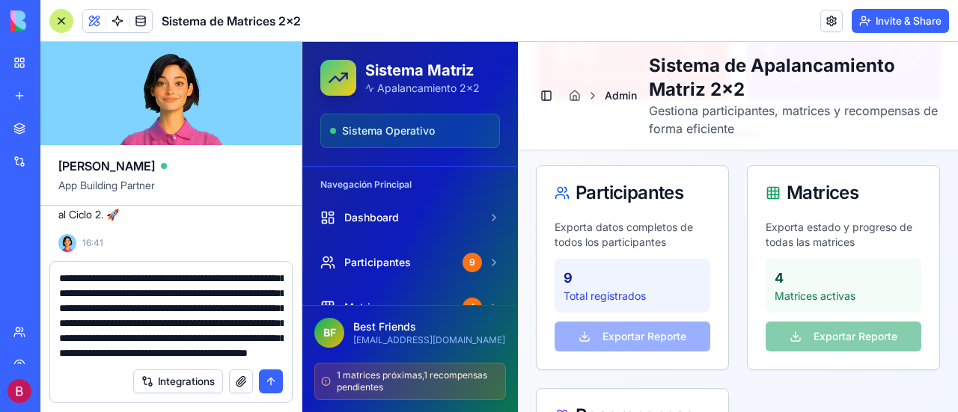
click at [223, 355] on textarea "**********" at bounding box center [171, 316] width 224 height 90
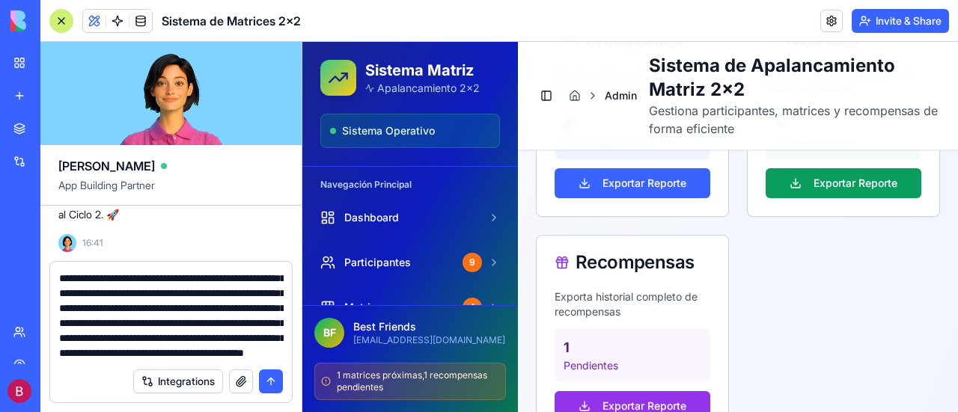
scroll to position [709, 0]
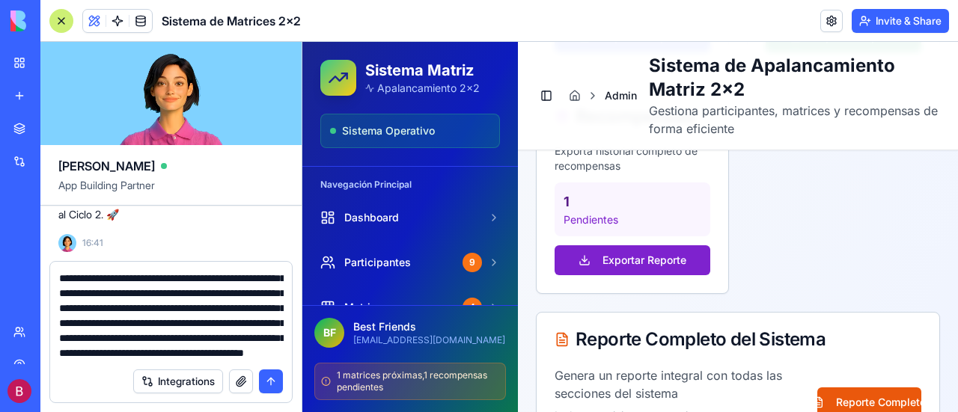
click at [639, 260] on button "Exportar Reporte" at bounding box center [632, 260] width 156 height 30
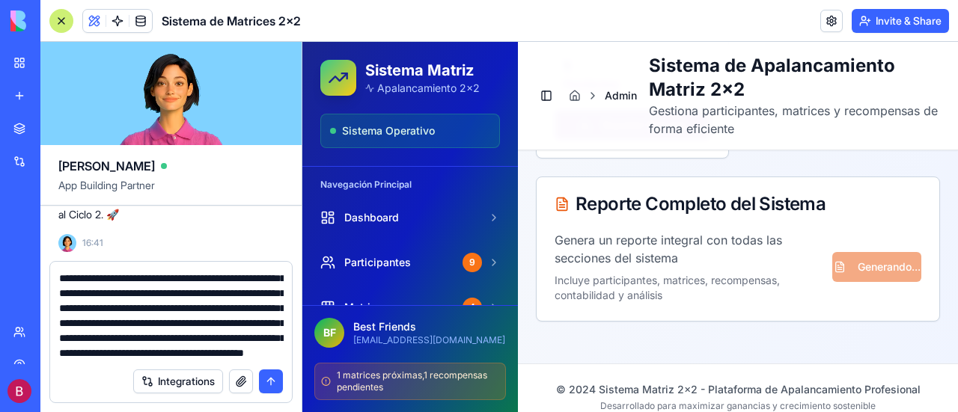
scroll to position [896, 0]
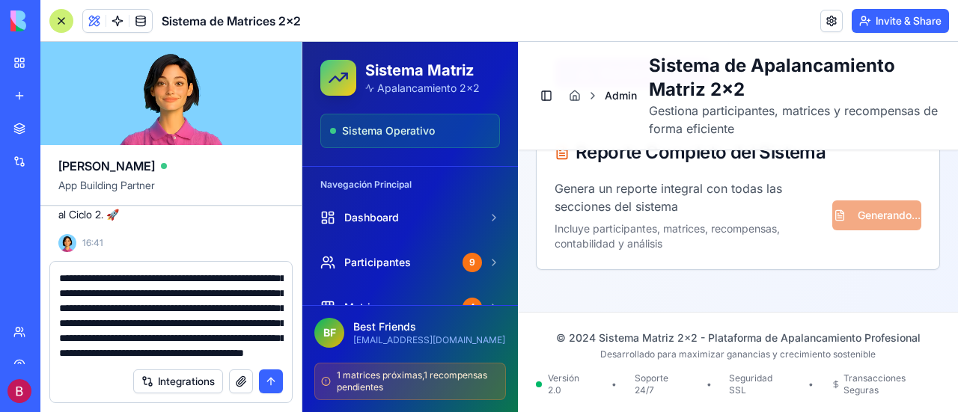
click at [280, 357] on textarea "**********" at bounding box center [171, 316] width 224 height 90
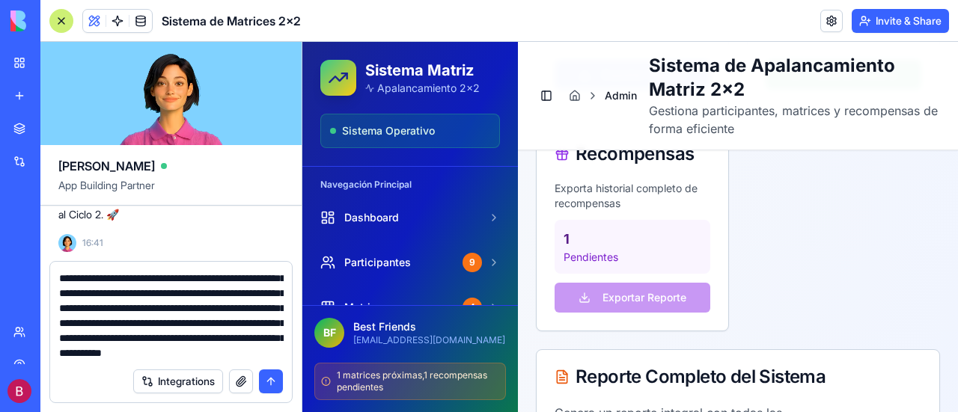
click at [769, 288] on div "Participantes Exporta datos completos de todos los participantes 9 Total regist…" at bounding box center [738, 117] width 404 height 428
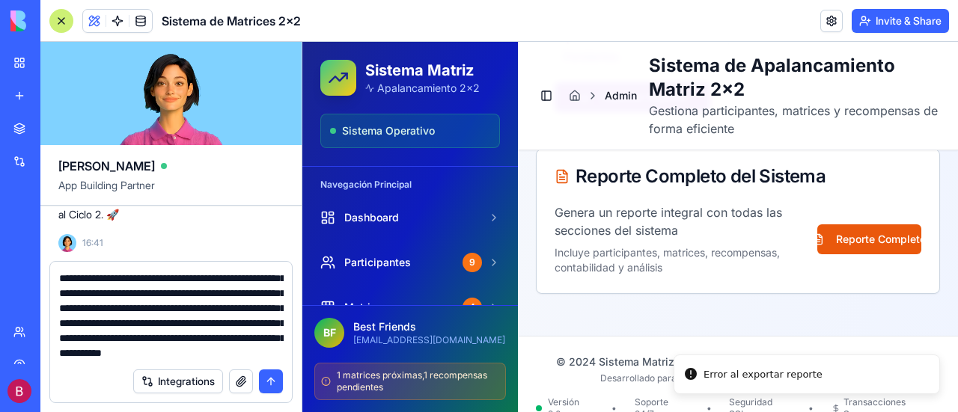
scroll to position [896, 0]
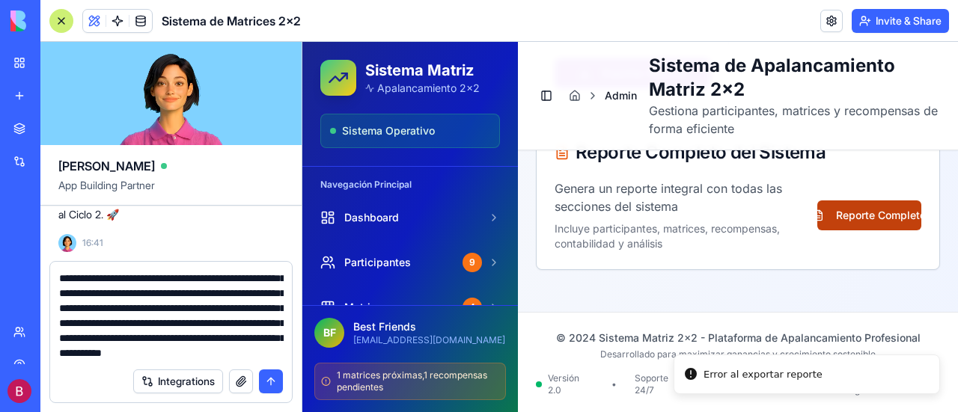
click at [854, 212] on button "Reporte Completo" at bounding box center [869, 216] width 104 height 30
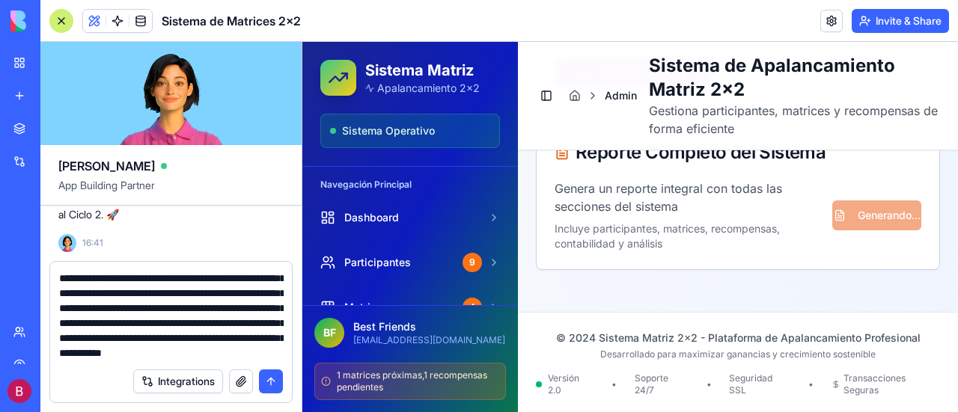
scroll to position [822, 0]
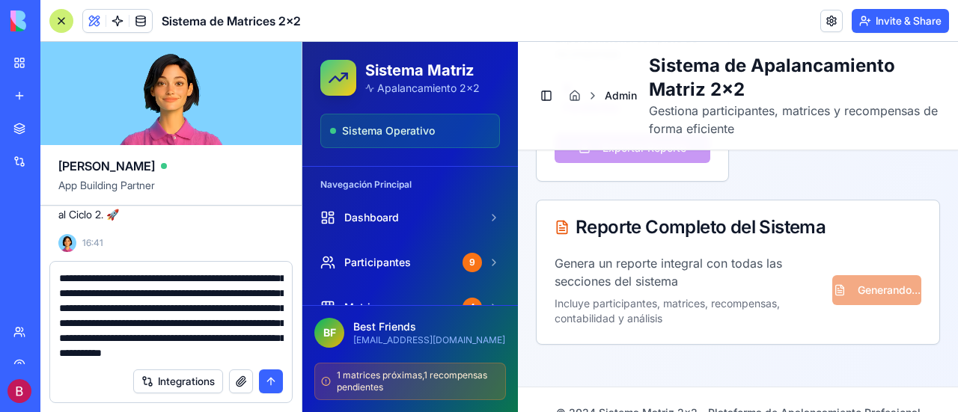
click at [210, 355] on textarea "**********" at bounding box center [171, 316] width 224 height 90
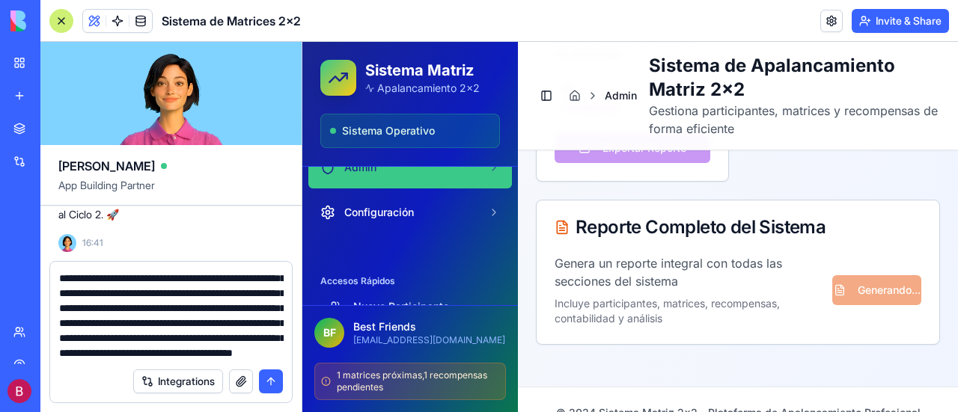
scroll to position [207, 0]
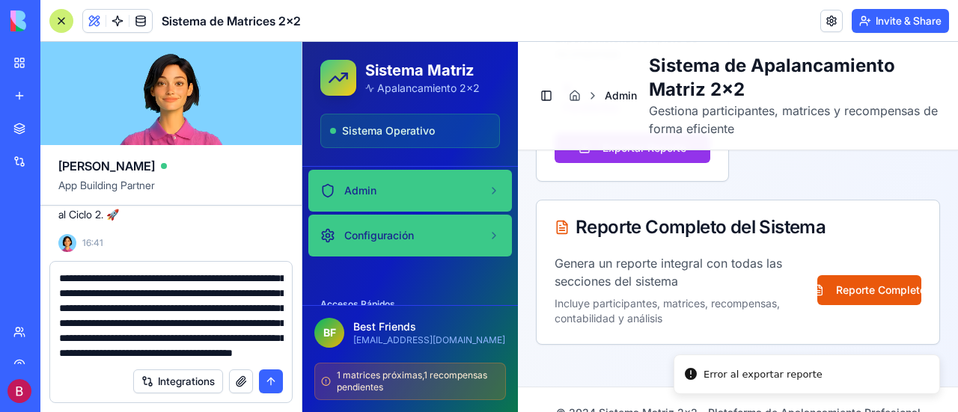
type textarea "**********"
click at [379, 228] on span "Configuración" at bounding box center [379, 235] width 70 height 15
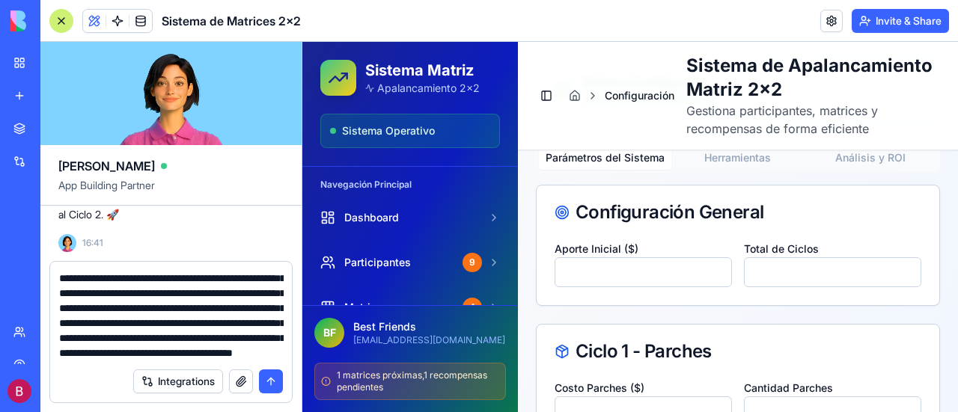
scroll to position [299, 0]
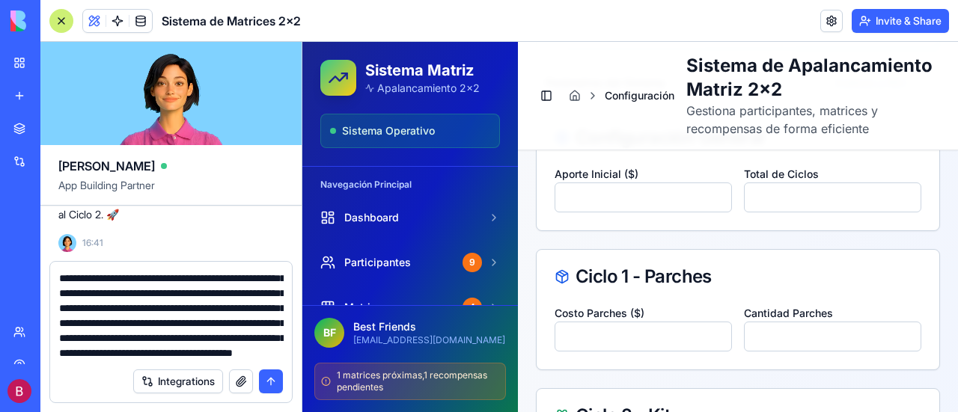
click at [893, 212] on input "*" at bounding box center [832, 198] width 177 height 30
type input "*"
click at [893, 212] on input "*" at bounding box center [832, 198] width 177 height 30
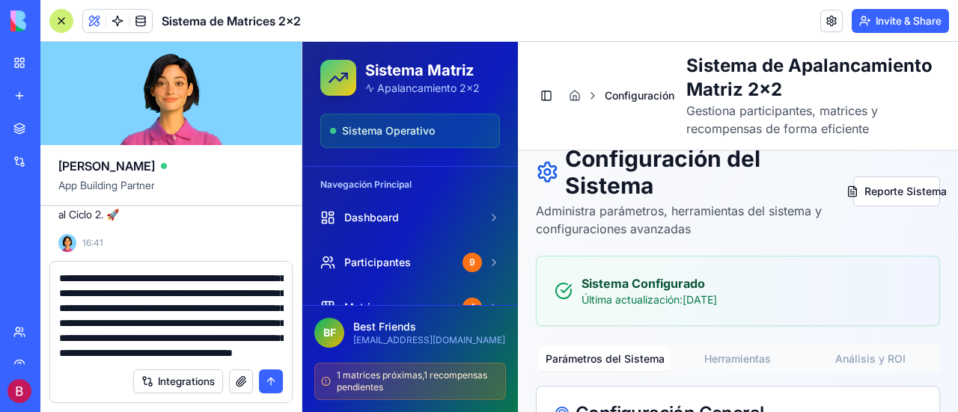
scroll to position [0, 0]
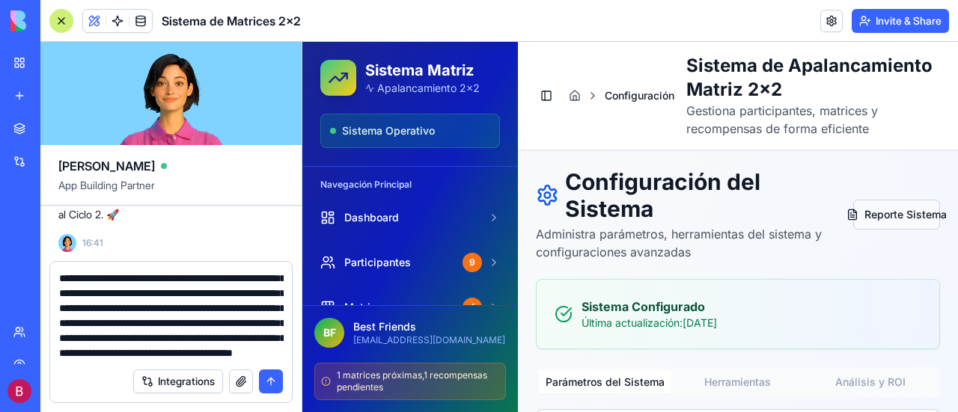
click at [884, 230] on button "Reporte Sistema" at bounding box center [896, 215] width 87 height 30
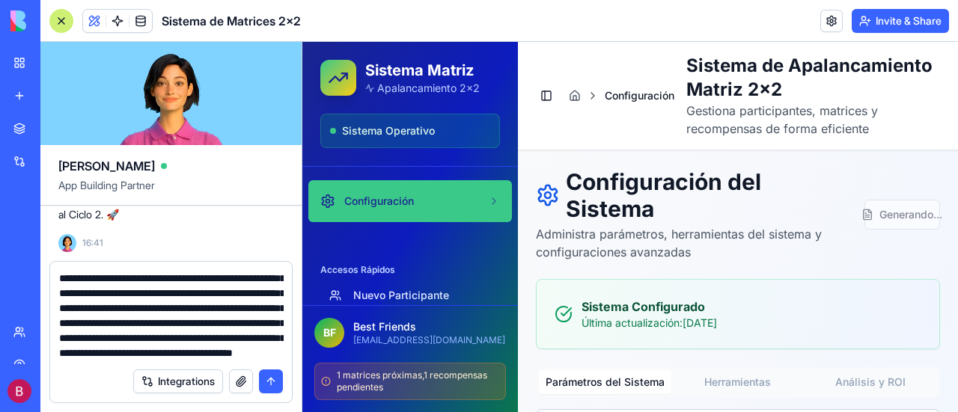
scroll to position [232, 0]
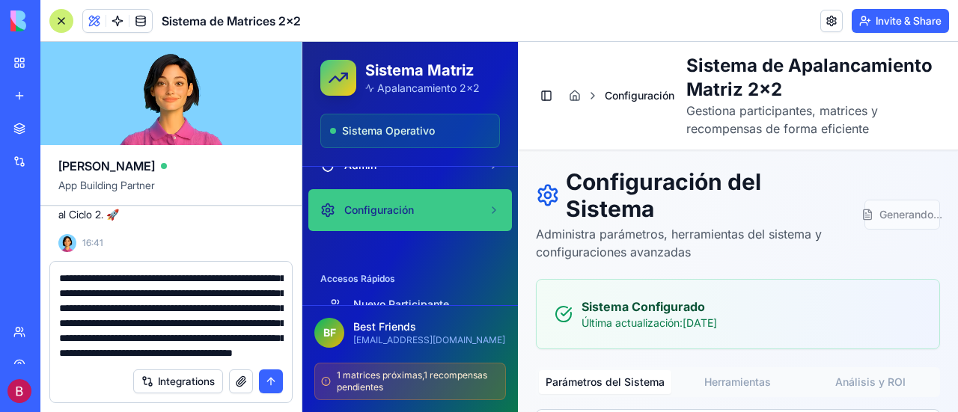
click at [158, 350] on textarea "**********" at bounding box center [171, 316] width 224 height 90
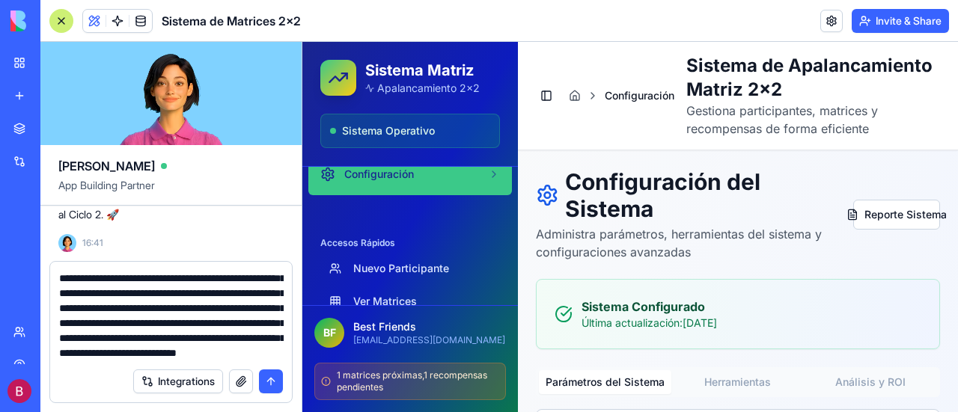
scroll to position [281, 0]
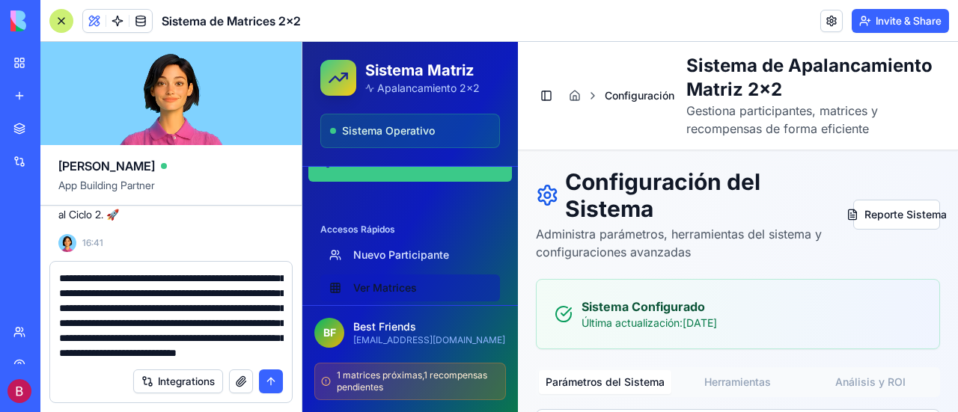
click at [377, 282] on link "Ver Matrices" at bounding box center [410, 288] width 180 height 27
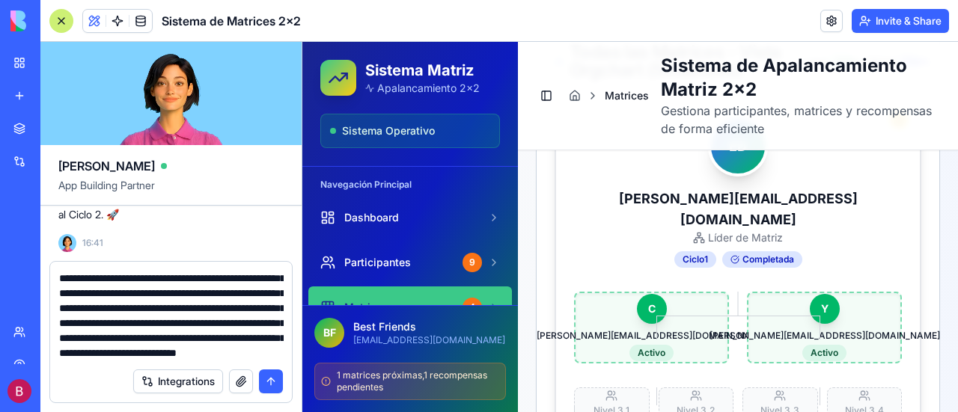
scroll to position [898, 0]
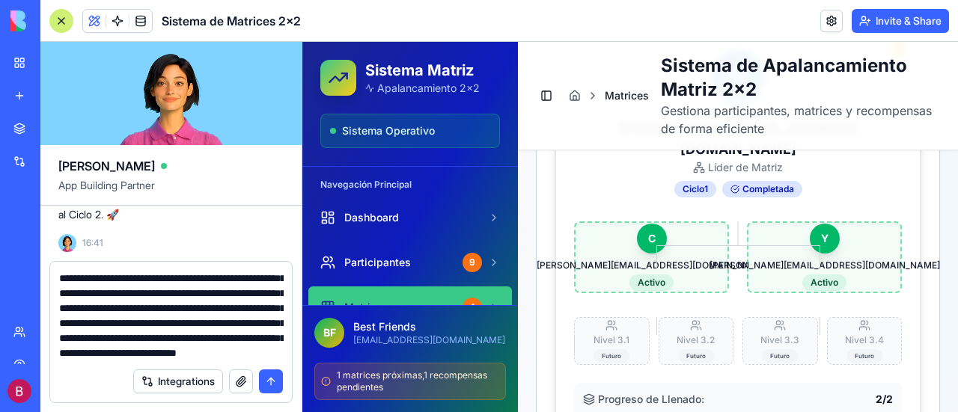
click at [188, 352] on textarea "**********" at bounding box center [171, 316] width 224 height 90
type textarea "**********"
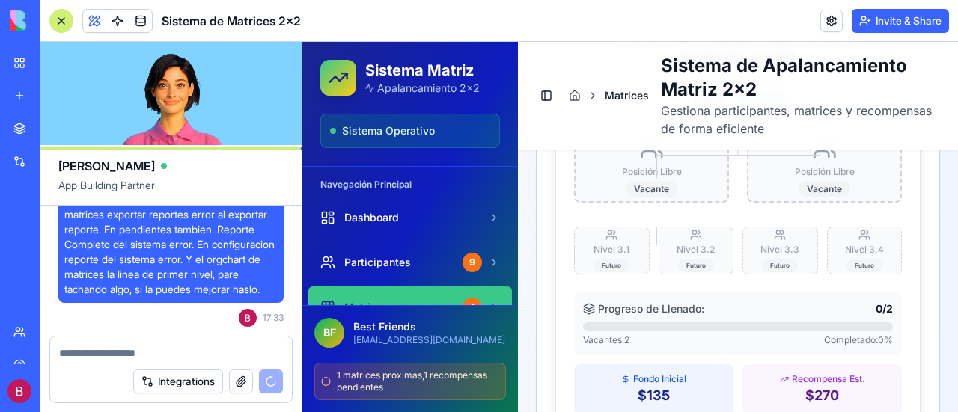
scroll to position [3654, 0]
